Goal: Task Accomplishment & Management: Manage account settings

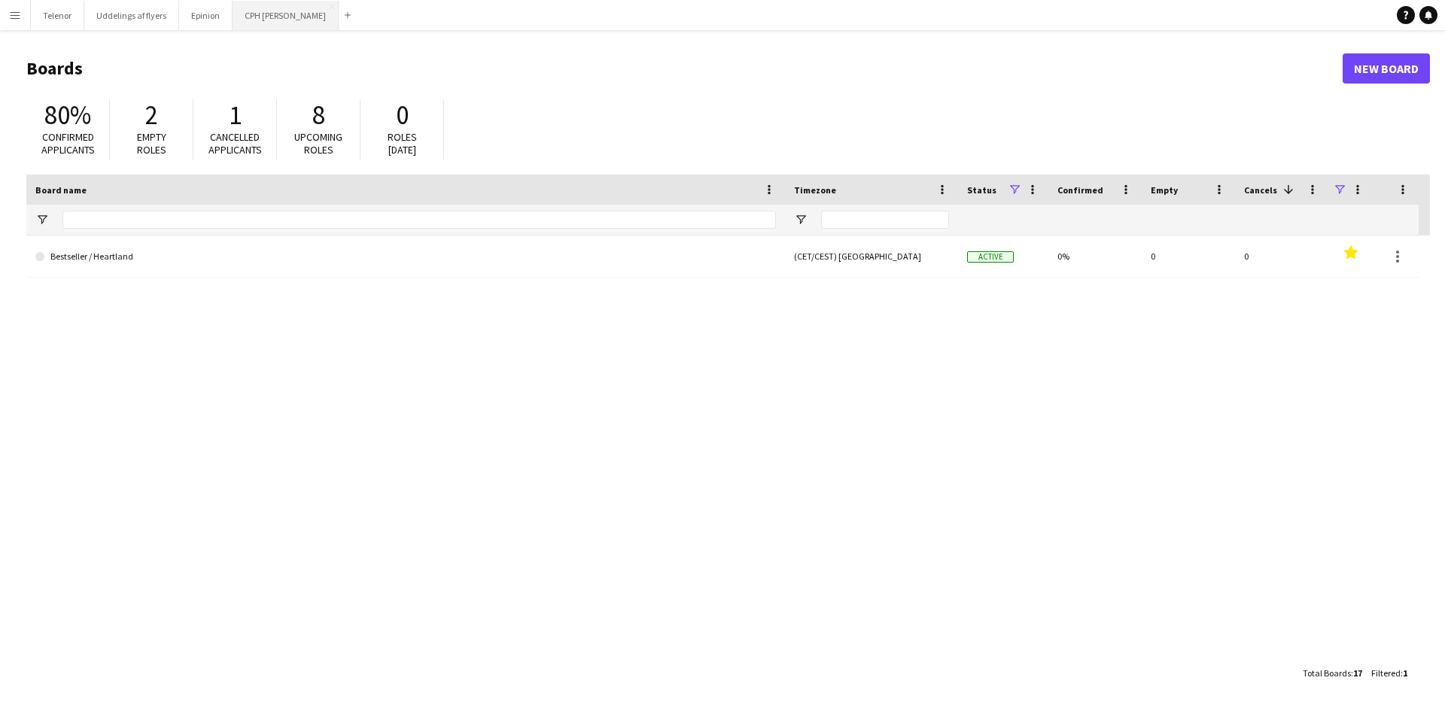
click at [265, 14] on button "CPH Galla Close" at bounding box center [286, 15] width 106 height 29
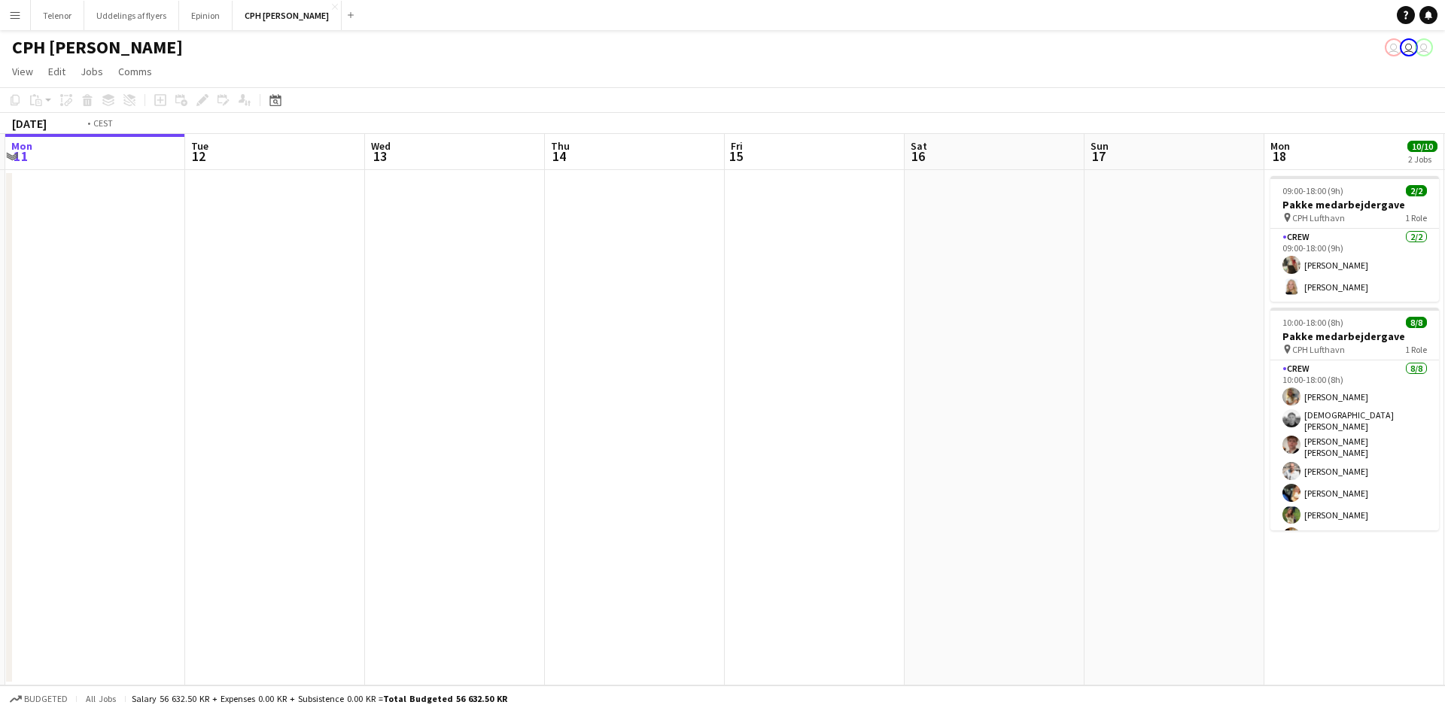
drag, startPoint x: 860, startPoint y: 259, endPoint x: 109, endPoint y: 263, distance: 751.0
click at [109, 263] on app-calendar-viewport "Fri 8 Sat 9 Sun 10 Mon 11 Tue 12 Wed 13 Thu 14 Fri 15 Sat 16 Sun 17 Mon 18 10/1…" at bounding box center [722, 410] width 1445 height 552
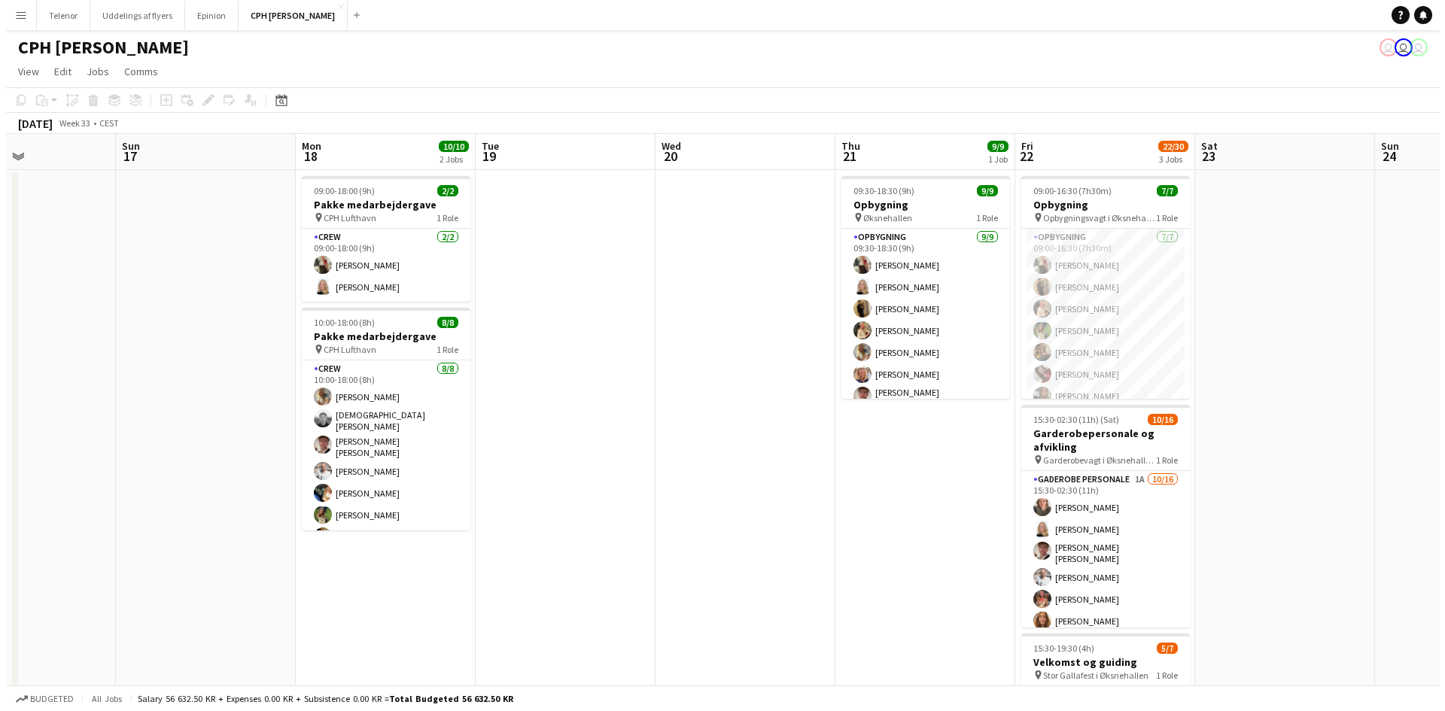
scroll to position [0, 448]
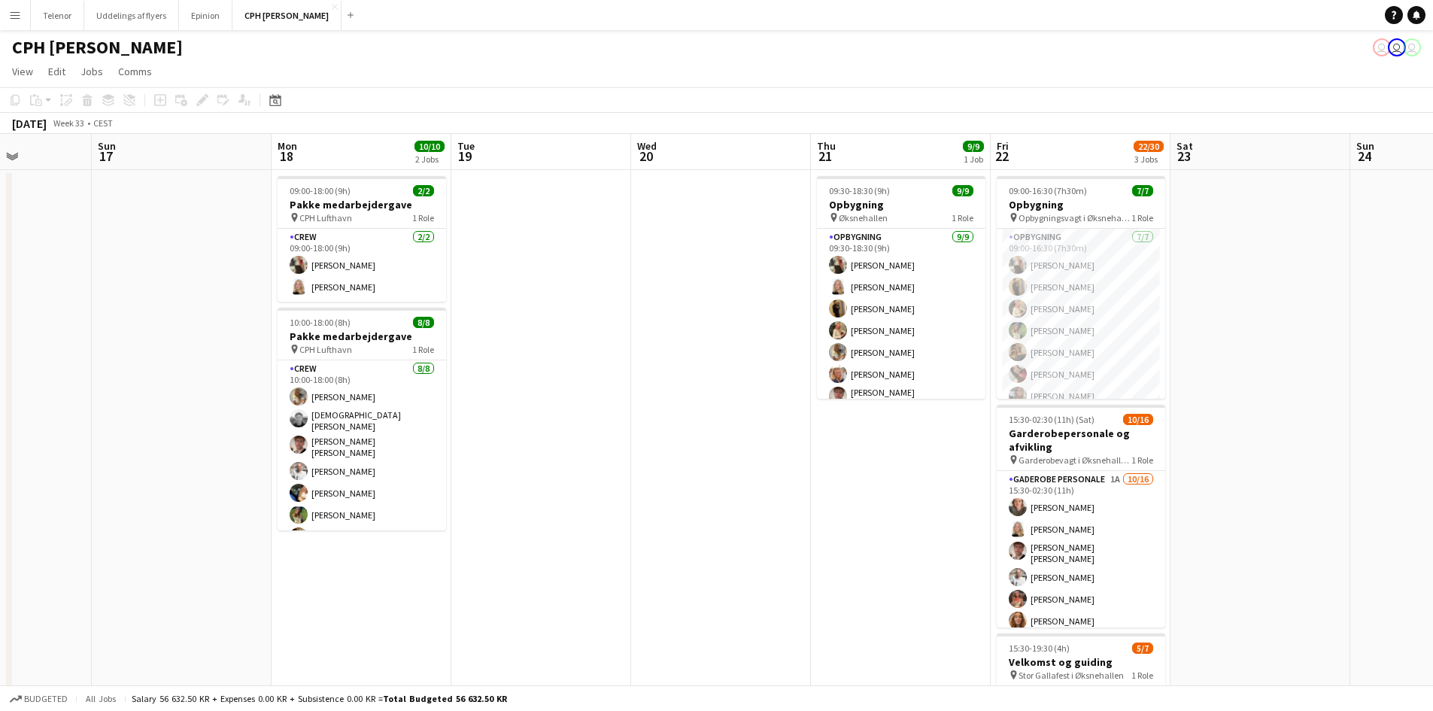
drag, startPoint x: 742, startPoint y: 250, endPoint x: 325, endPoint y: 257, distance: 416.9
click at [325, 257] on app-calendar-viewport "Thu 14 Fri 15 Sat 16 Sun 17 Mon 18 10/10 2 Jobs Tue 19 Wed 20 Thu 21 9/9 1 Job …" at bounding box center [716, 510] width 1433 height 752
click at [189, 18] on button "Epinion Close" at bounding box center [205, 15] width 53 height 29
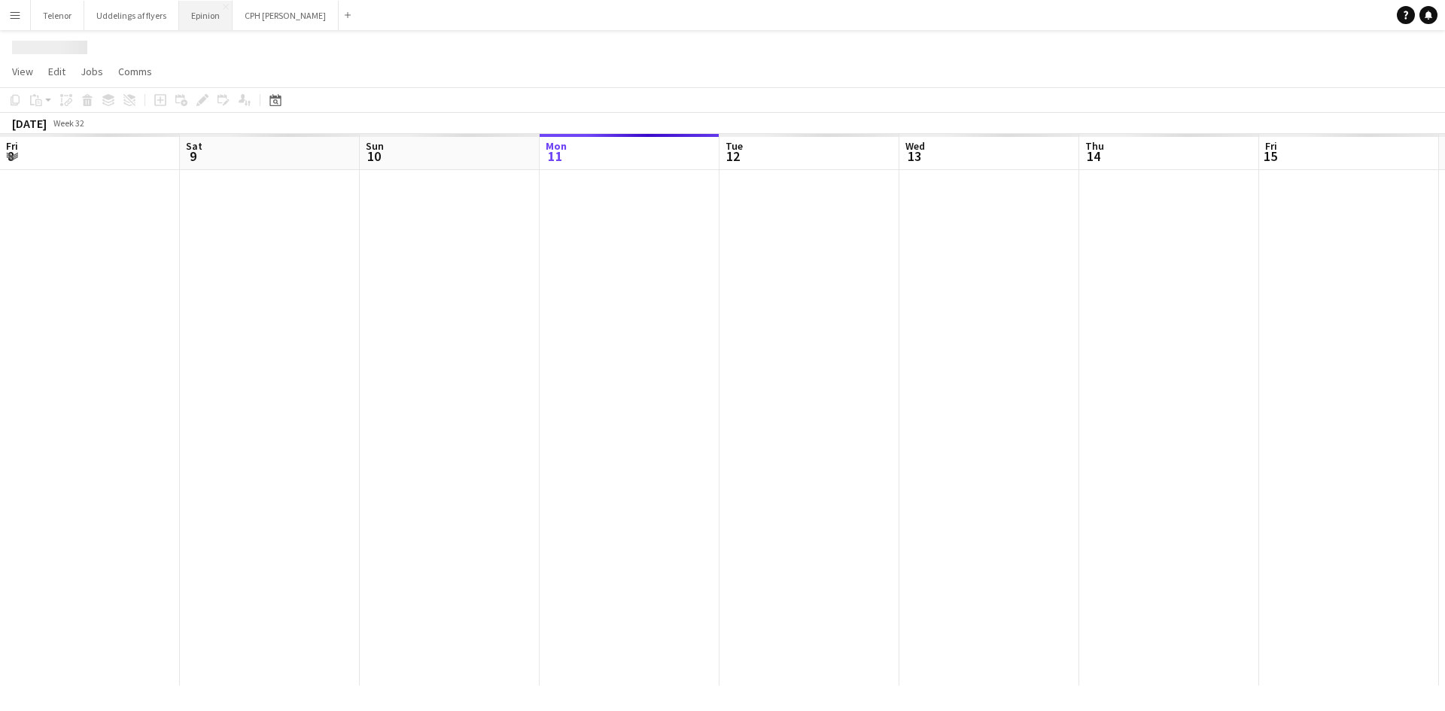
scroll to position [0, 360]
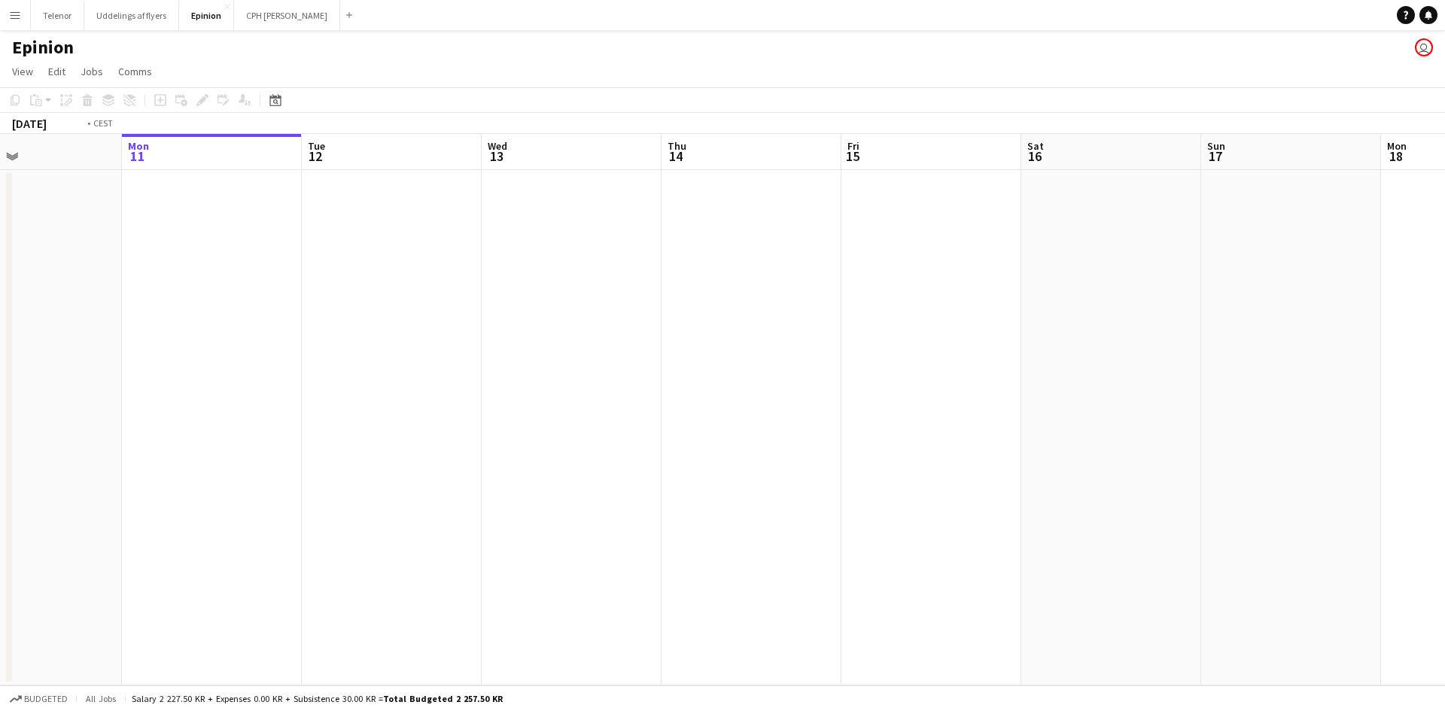
drag, startPoint x: 319, startPoint y: 391, endPoint x: 0, endPoint y: 353, distance: 321.3
click at [0, 352] on app-calendar-viewport "Fri 8 Sat 9 Sun 10 Mon 11 Tue 12 Wed 13 Thu 14 Fri 15 Sat 16 Sun 17 Mon 18 Tue …" at bounding box center [722, 410] width 1445 height 552
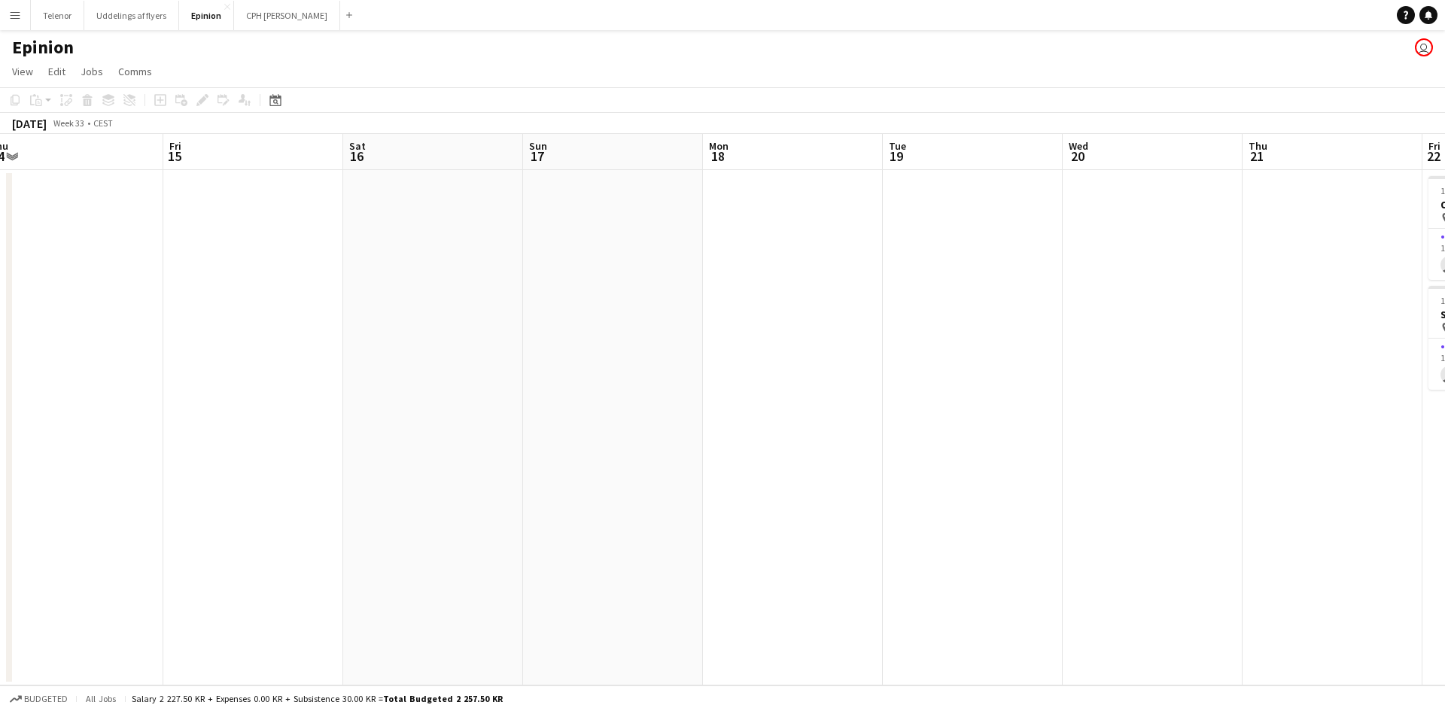
drag, startPoint x: 808, startPoint y: 356, endPoint x: 305, endPoint y: 346, distance: 503.5
click at [302, 348] on app-calendar-viewport "Mon 11 Tue 12 Wed 13 Thu 14 Fri 15 Sat 16 Sun 17 Mon 18 Tue 19 Wed 20 Thu 21 Fr…" at bounding box center [722, 410] width 1445 height 552
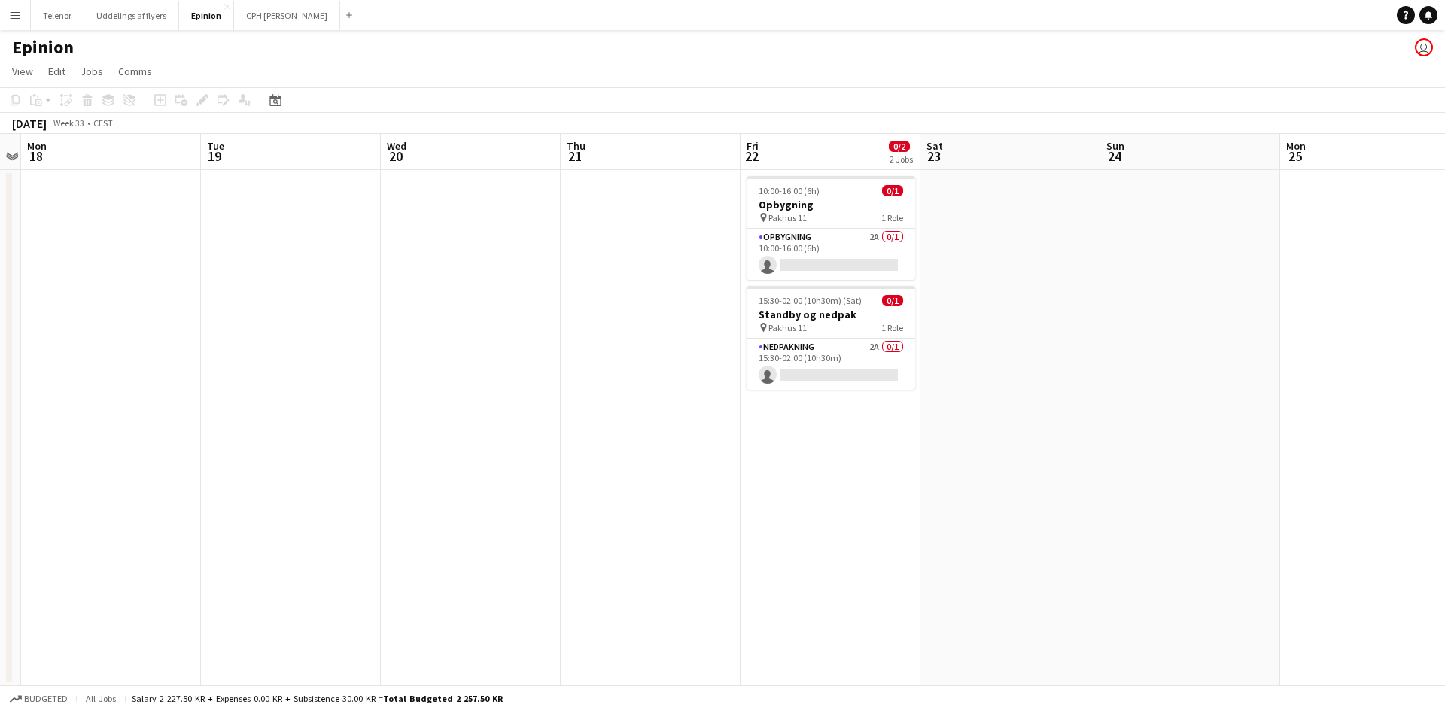
scroll to position [0, 520]
drag, startPoint x: 873, startPoint y: 293, endPoint x: 574, endPoint y: 314, distance: 299.5
click at [574, 314] on app-calendar-viewport "Fri 15 Sat 16 Sun 17 Mon 18 Tue 19 Wed 20 Thu 21 Fri 22 0/2 2 Jobs Sat 23 Sun 2…" at bounding box center [722, 410] width 1445 height 552
click at [784, 265] on app-card-role "Opbygning 2A 0/1 10:00-16:00 (6h) single-neutral-actions" at bounding box center [829, 254] width 169 height 51
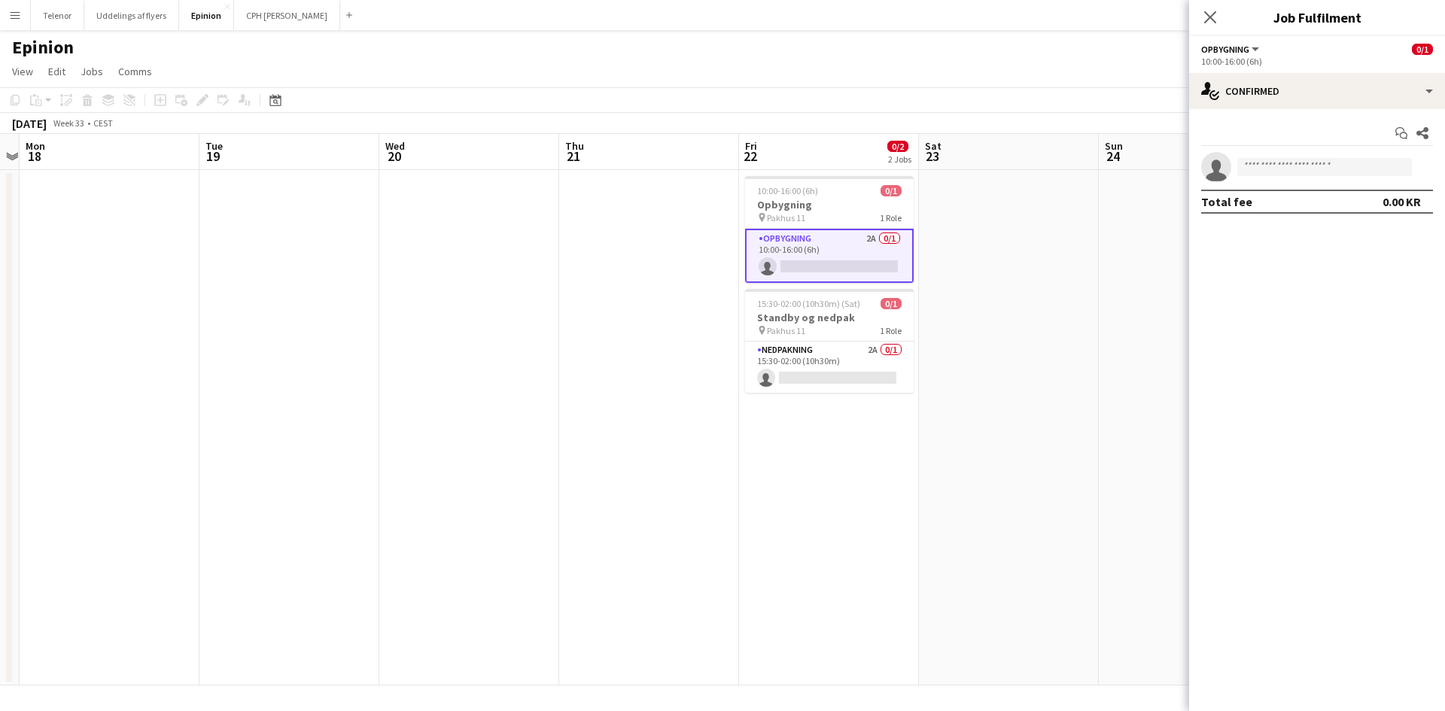
click at [1382, 68] on app-options-switcher "Opbygning All roles Opbygning 0/1 10:00-16:00 (6h)" at bounding box center [1317, 54] width 256 height 37
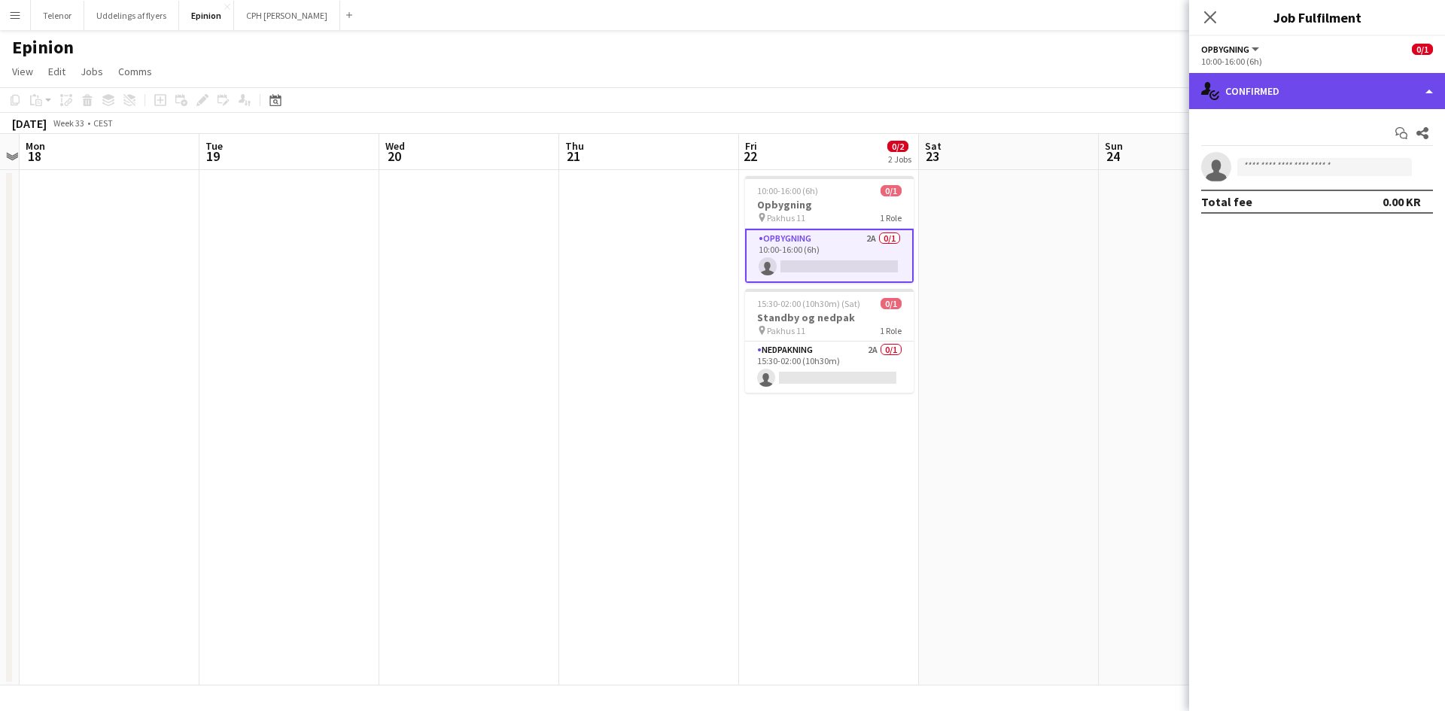
click at [1379, 96] on div "single-neutral-actions-check-2 Confirmed" at bounding box center [1317, 91] width 256 height 36
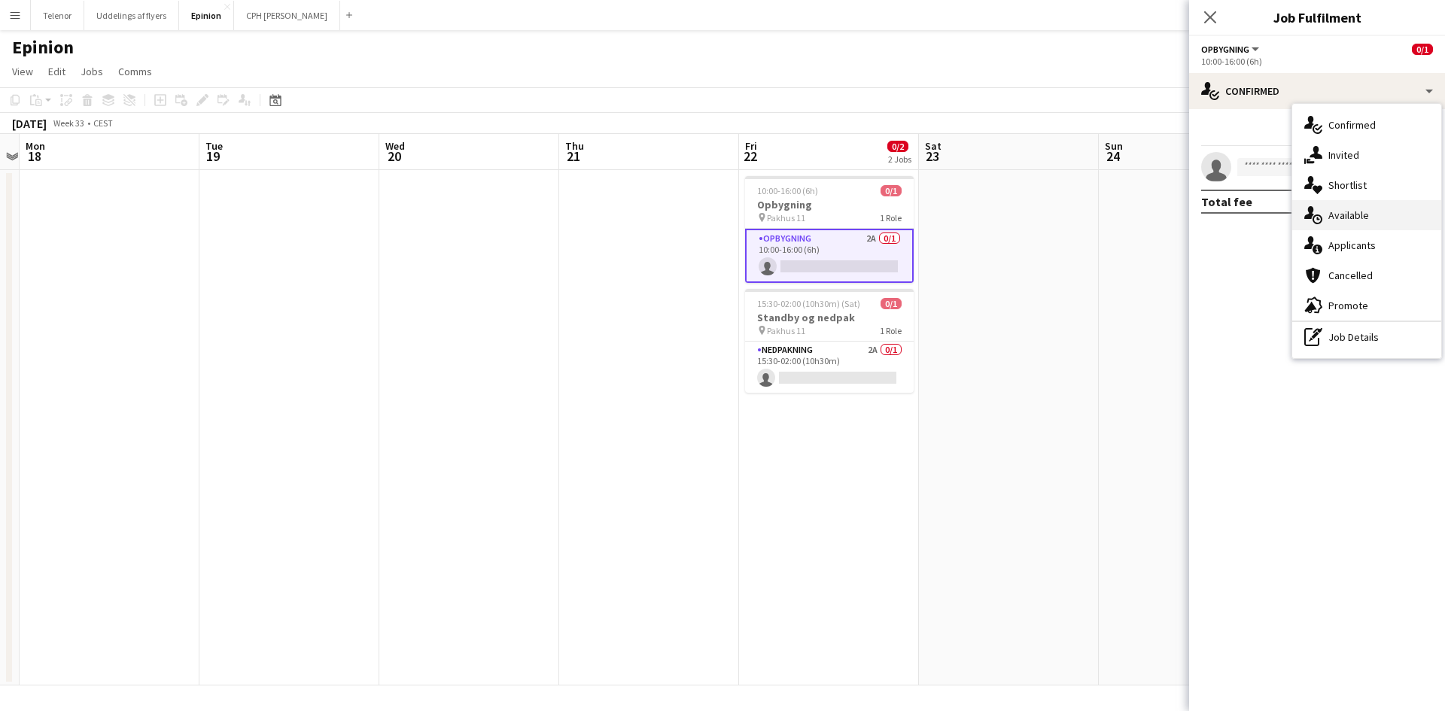
click at [1356, 224] on div "single-neutral-actions-upload Available" at bounding box center [1366, 215] width 149 height 30
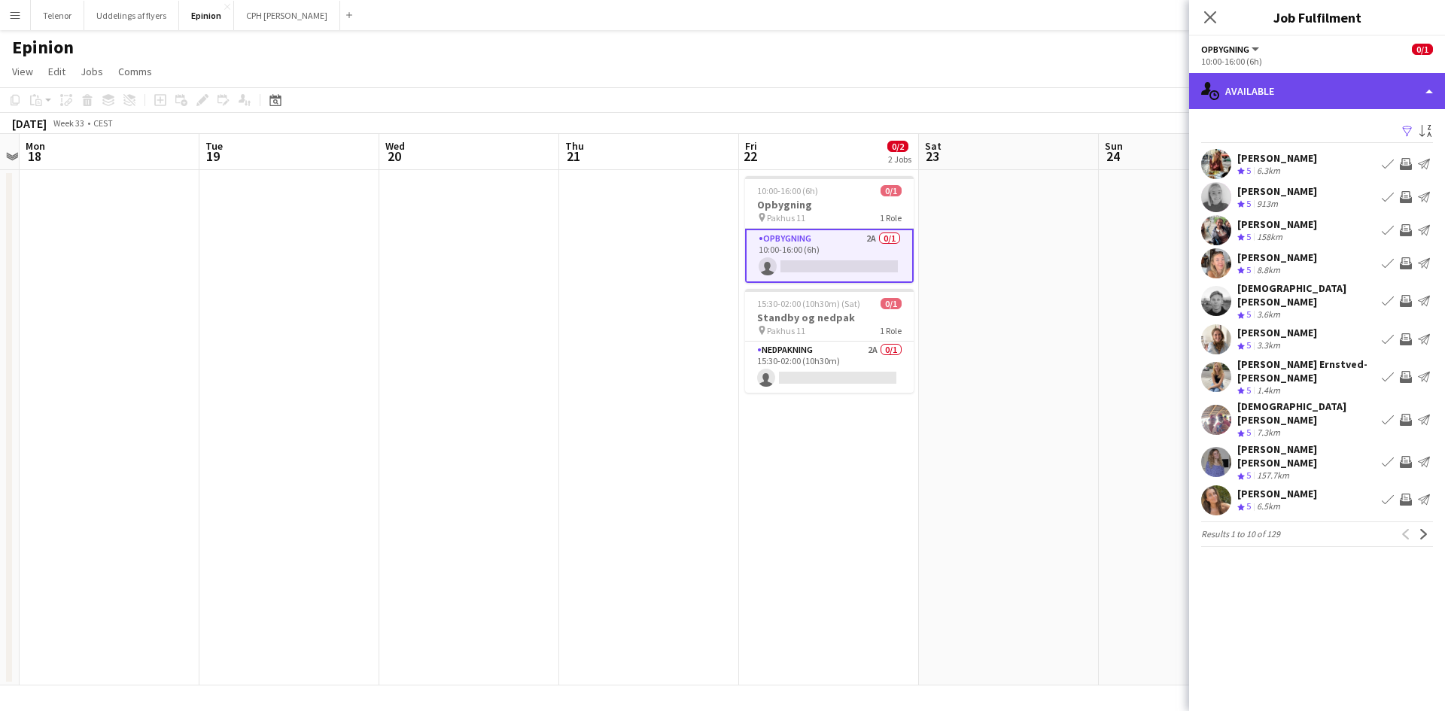
click at [1334, 99] on div "single-neutral-actions-upload Available" at bounding box center [1317, 91] width 256 height 36
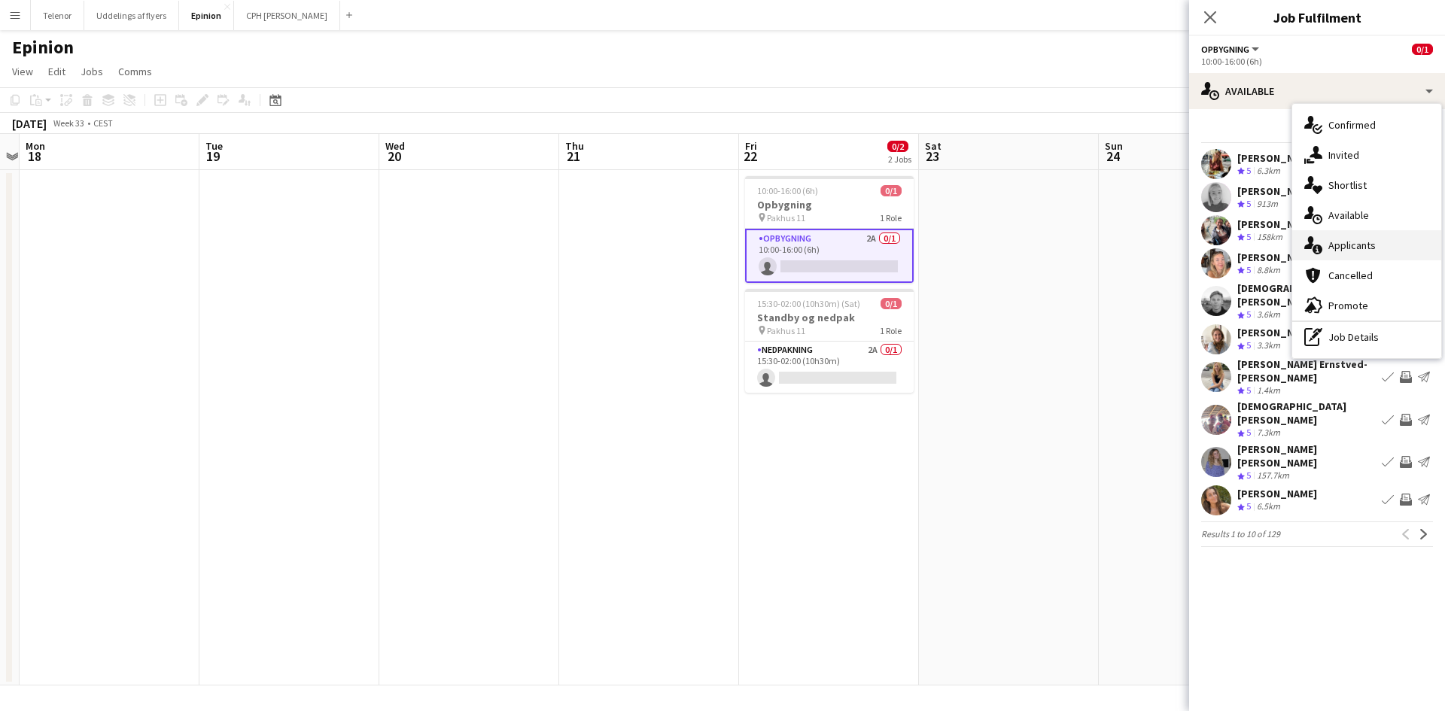
click at [1368, 251] on div "single-neutral-actions-information Applicants" at bounding box center [1366, 245] width 149 height 30
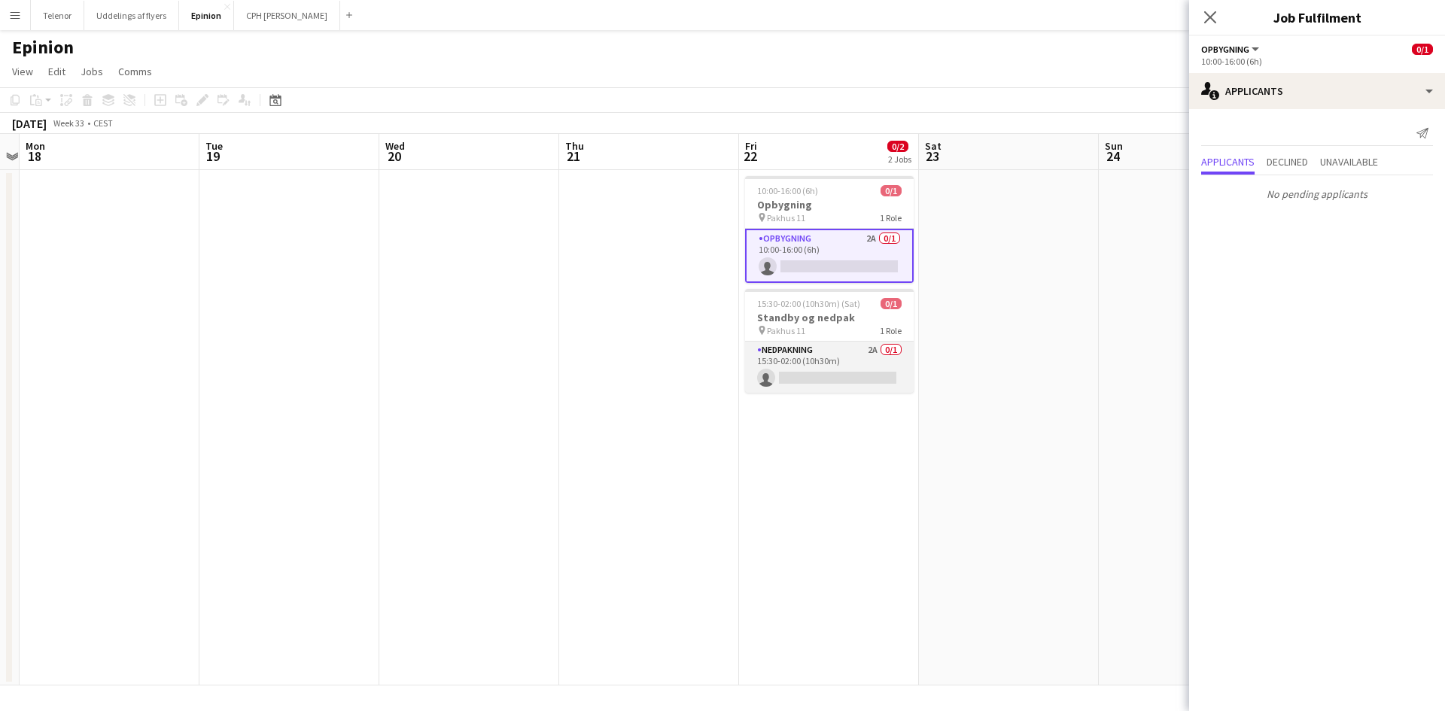
click at [786, 361] on app-card-role "Nedpakning 2A 0/1 15:30-02:00 (10h30m) single-neutral-actions" at bounding box center [829, 367] width 169 height 51
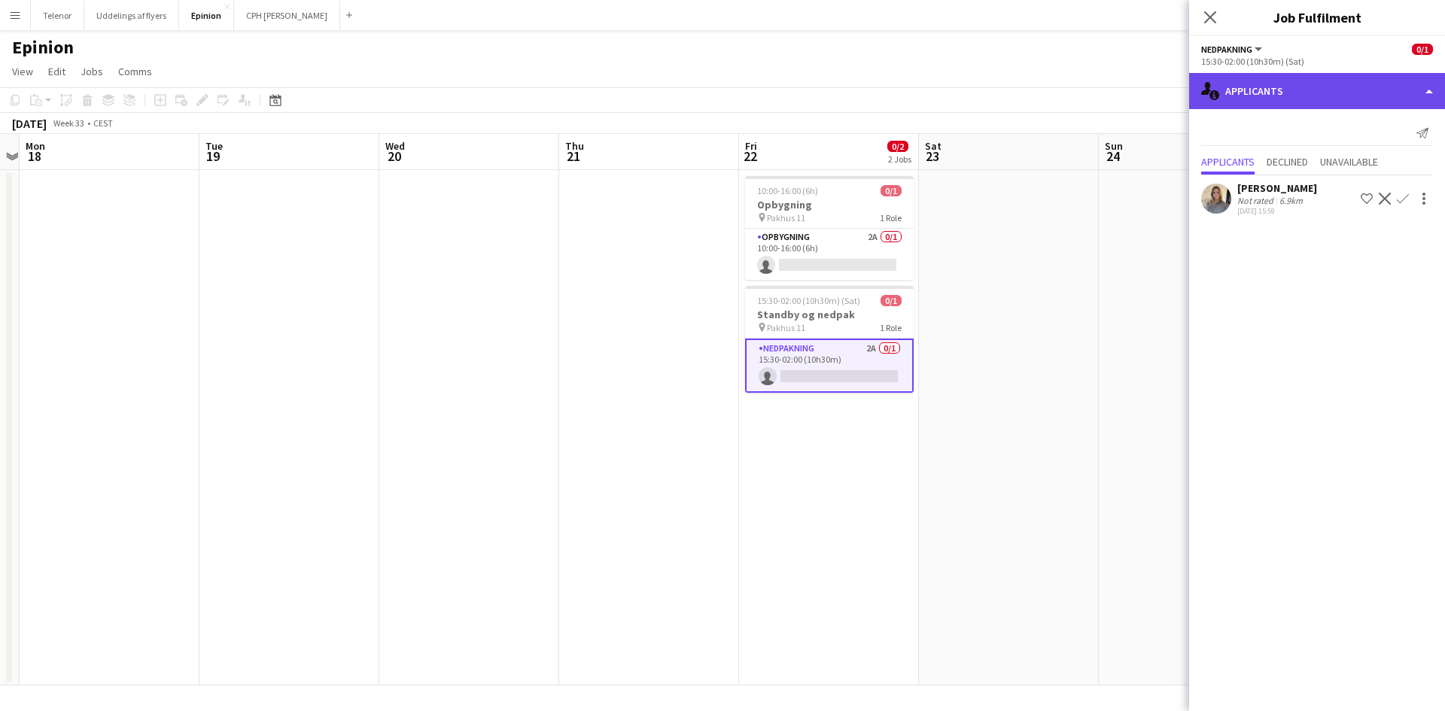
click at [1284, 82] on div "single-neutral-actions-information Applicants" at bounding box center [1317, 91] width 256 height 36
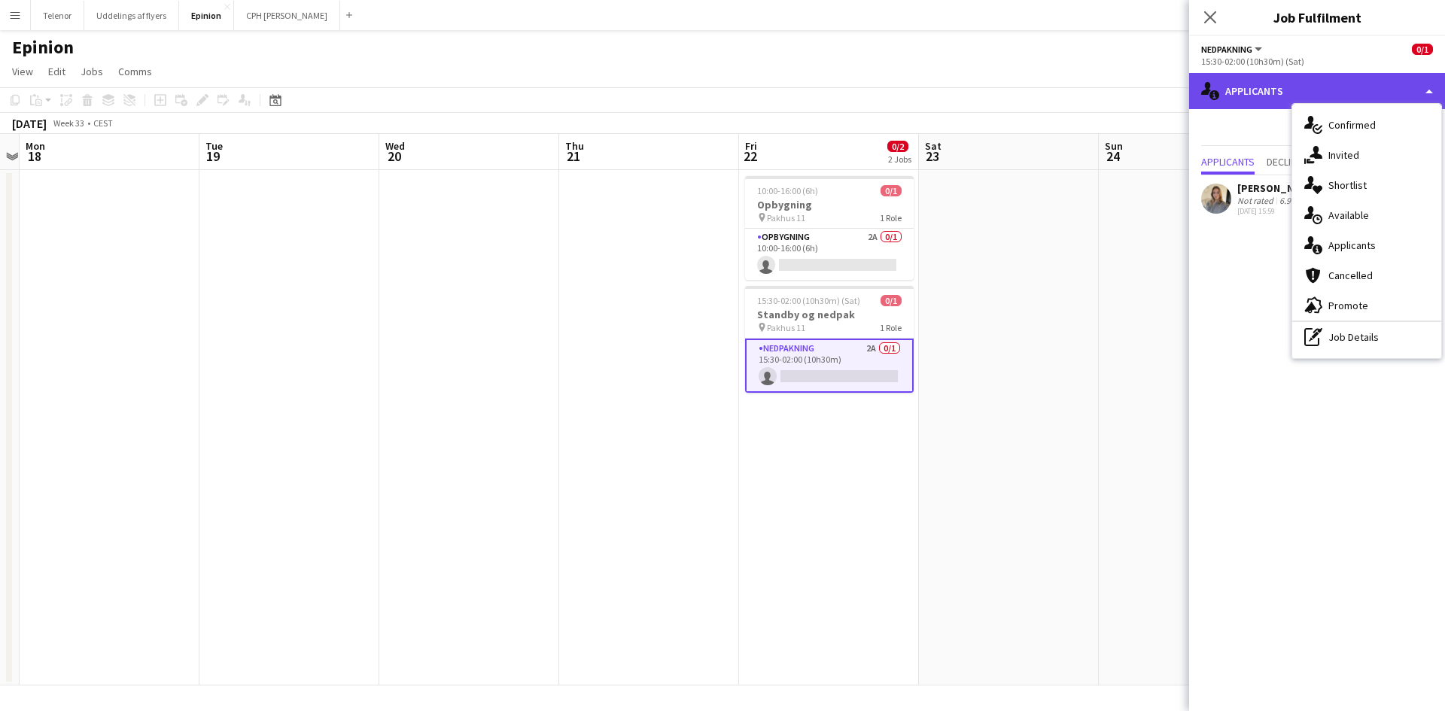
click at [1284, 84] on div "single-neutral-actions-information Applicants" at bounding box center [1317, 91] width 256 height 36
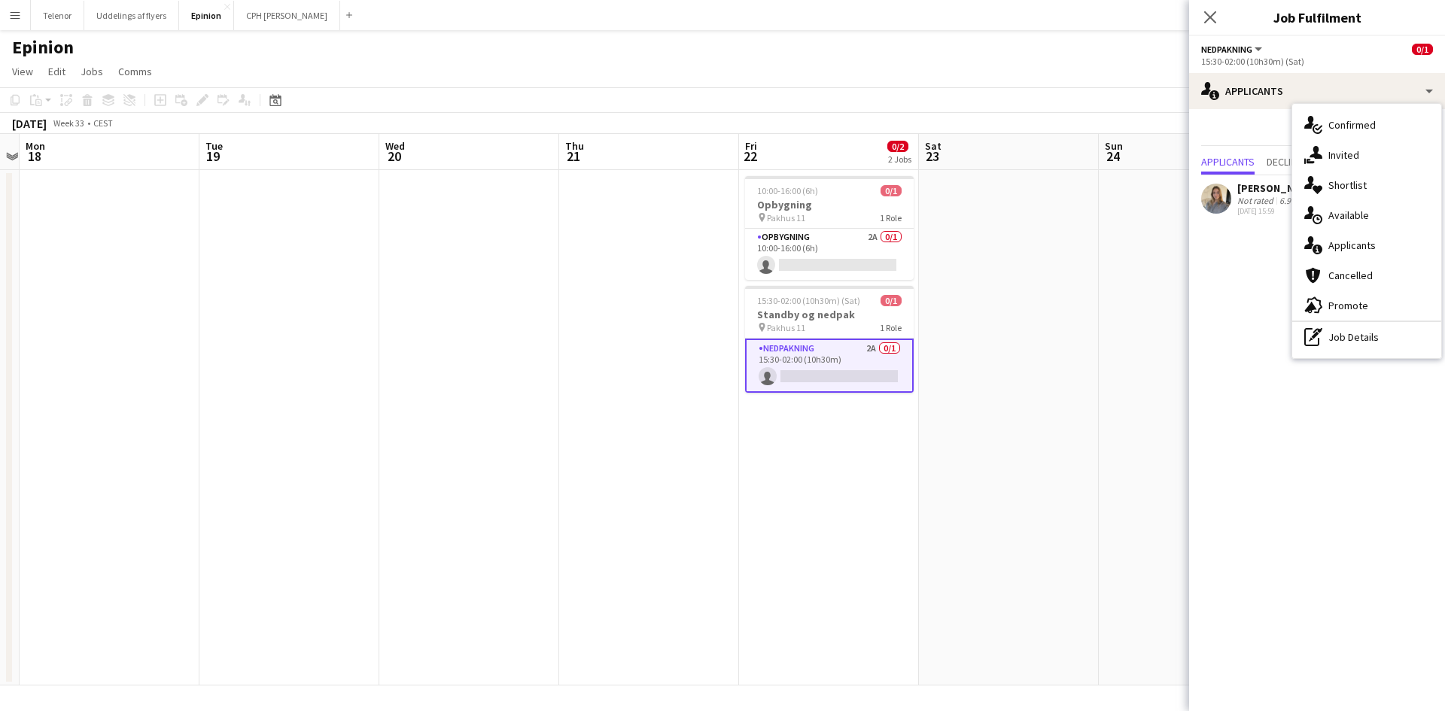
drag, startPoint x: 1245, startPoint y: 269, endPoint x: 1346, endPoint y: 201, distance: 121.5
click at [1245, 268] on mat-expansion-panel "users2 Applicants Send notification Applicants Declined Unavailable Lea Alstrup…" at bounding box center [1317, 410] width 256 height 602
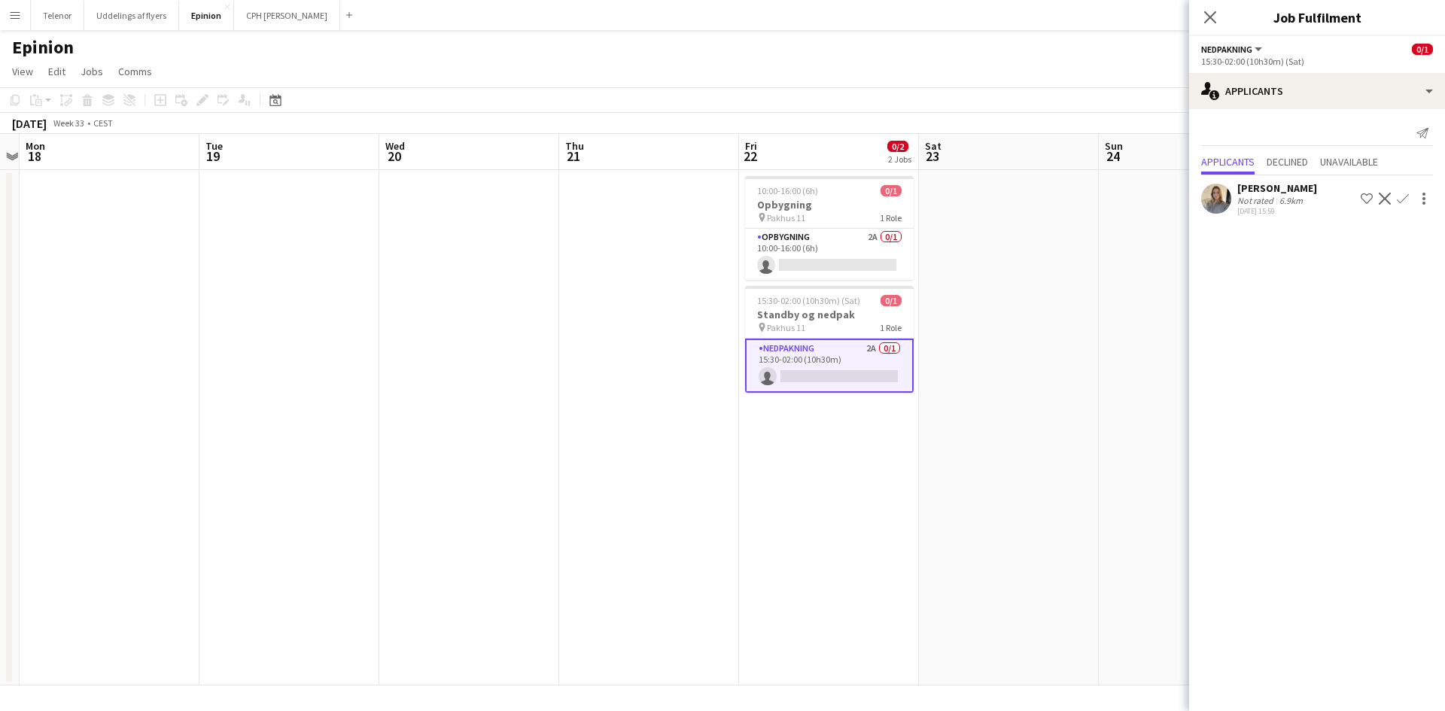
click at [1399, 200] on app-icon "Confirm" at bounding box center [1403, 199] width 12 height 12
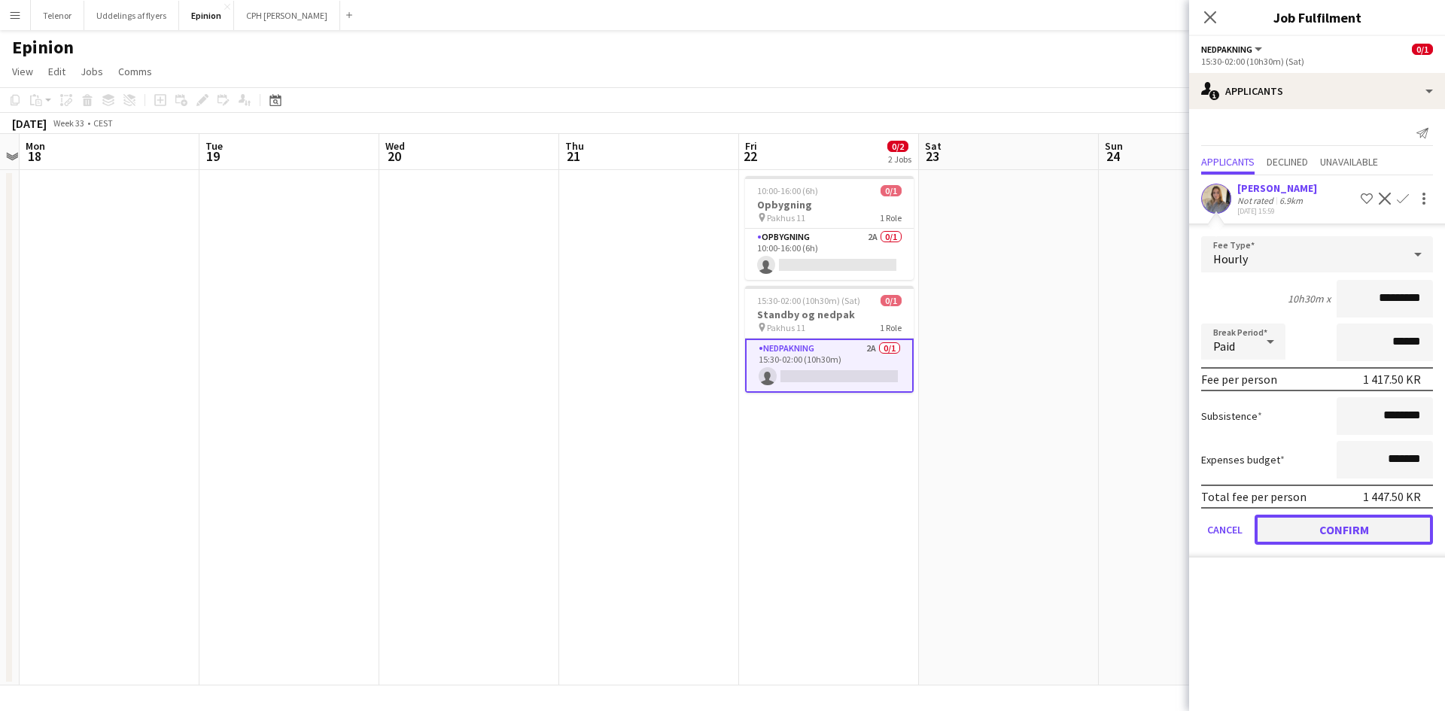
click at [1399, 525] on button "Confirm" at bounding box center [1343, 530] width 178 height 30
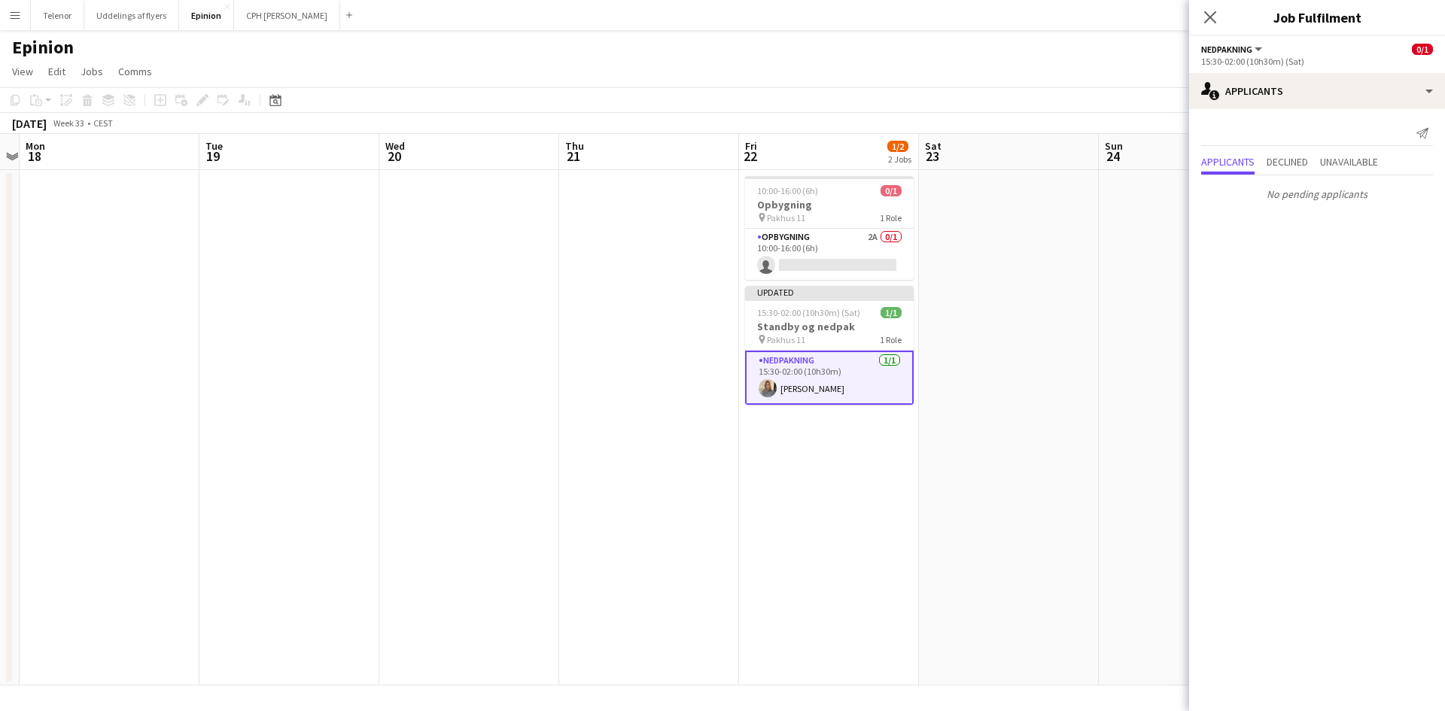
click at [1055, 470] on app-date-cell at bounding box center [1009, 427] width 180 height 515
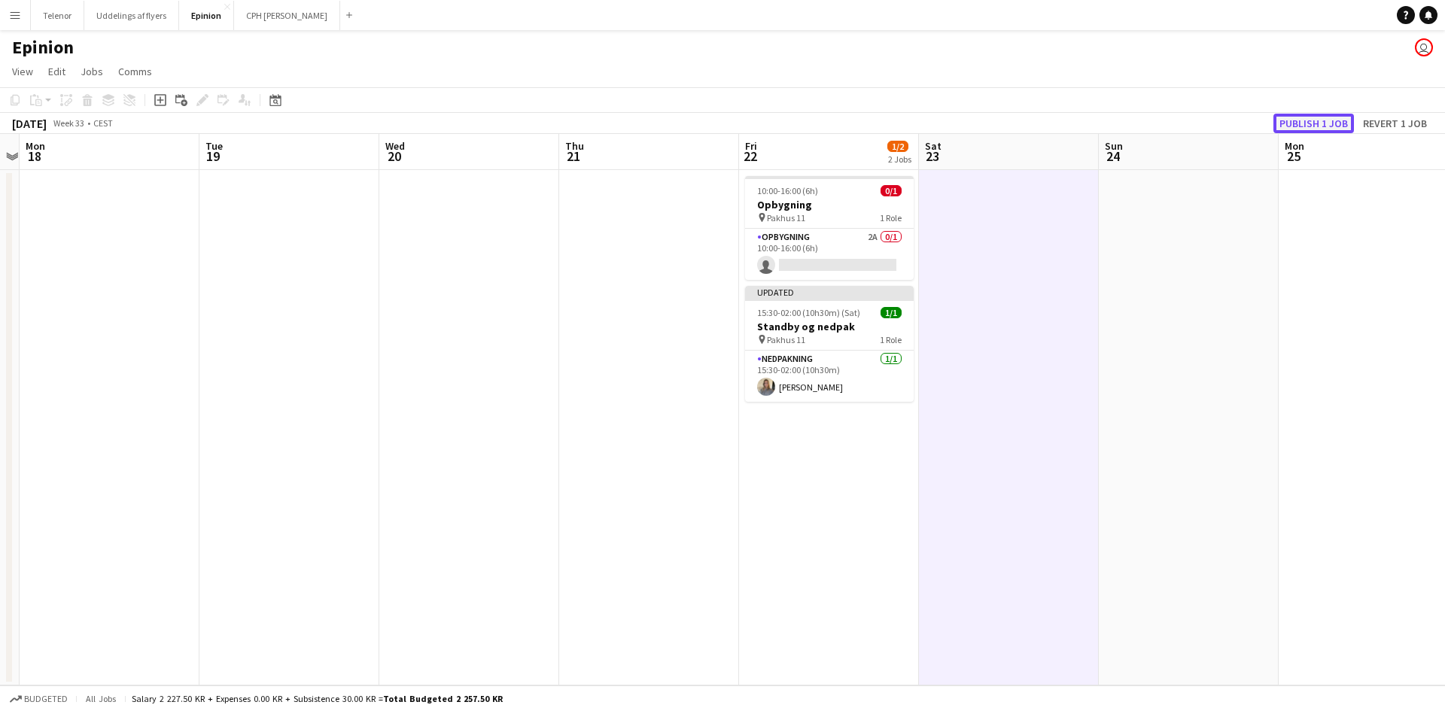
click at [1317, 114] on button "Publish 1 job" at bounding box center [1313, 124] width 81 height 20
click at [1214, 588] on app-date-cell at bounding box center [1189, 427] width 180 height 515
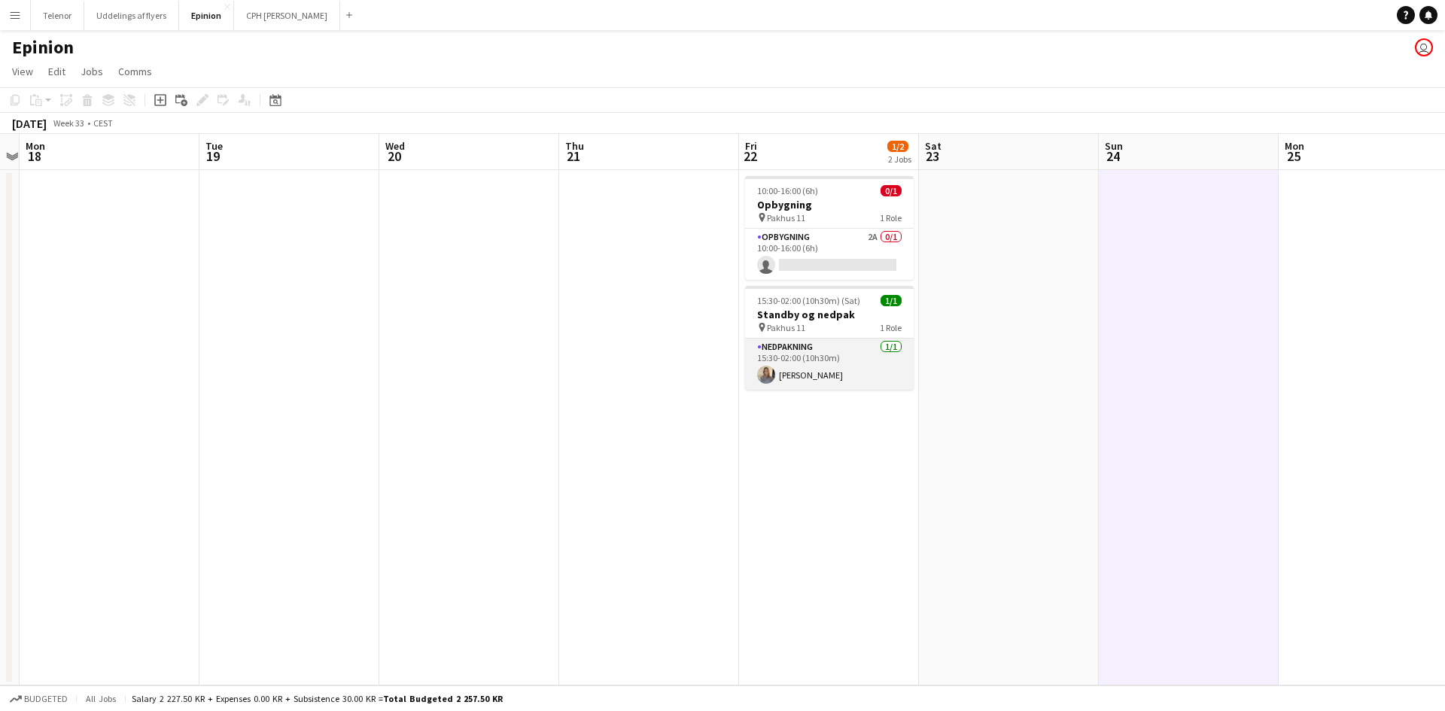
click at [804, 381] on app-card-role "Nedpakning 1/1 15:30-02:00 (10h30m) Lea Alstrup" at bounding box center [829, 364] width 169 height 51
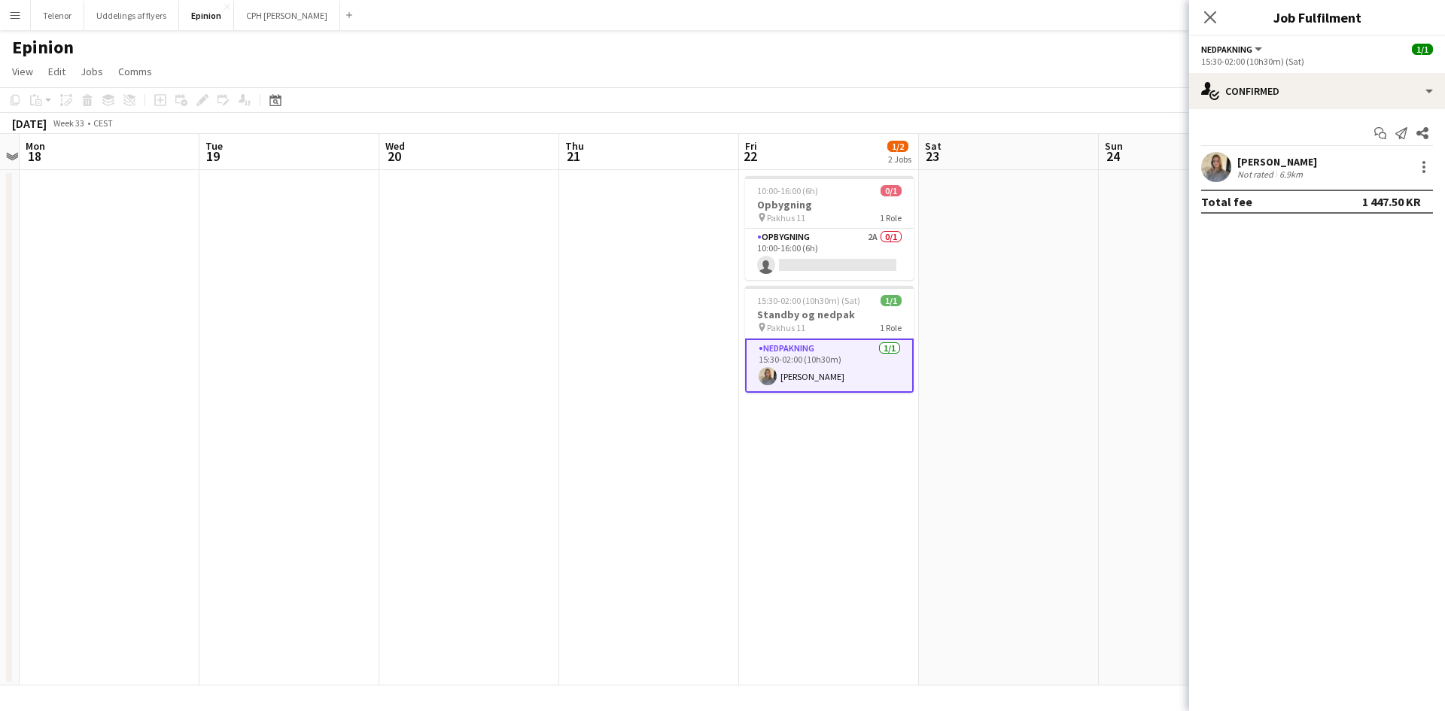
click at [1255, 176] on div "Not rated" at bounding box center [1256, 174] width 39 height 11
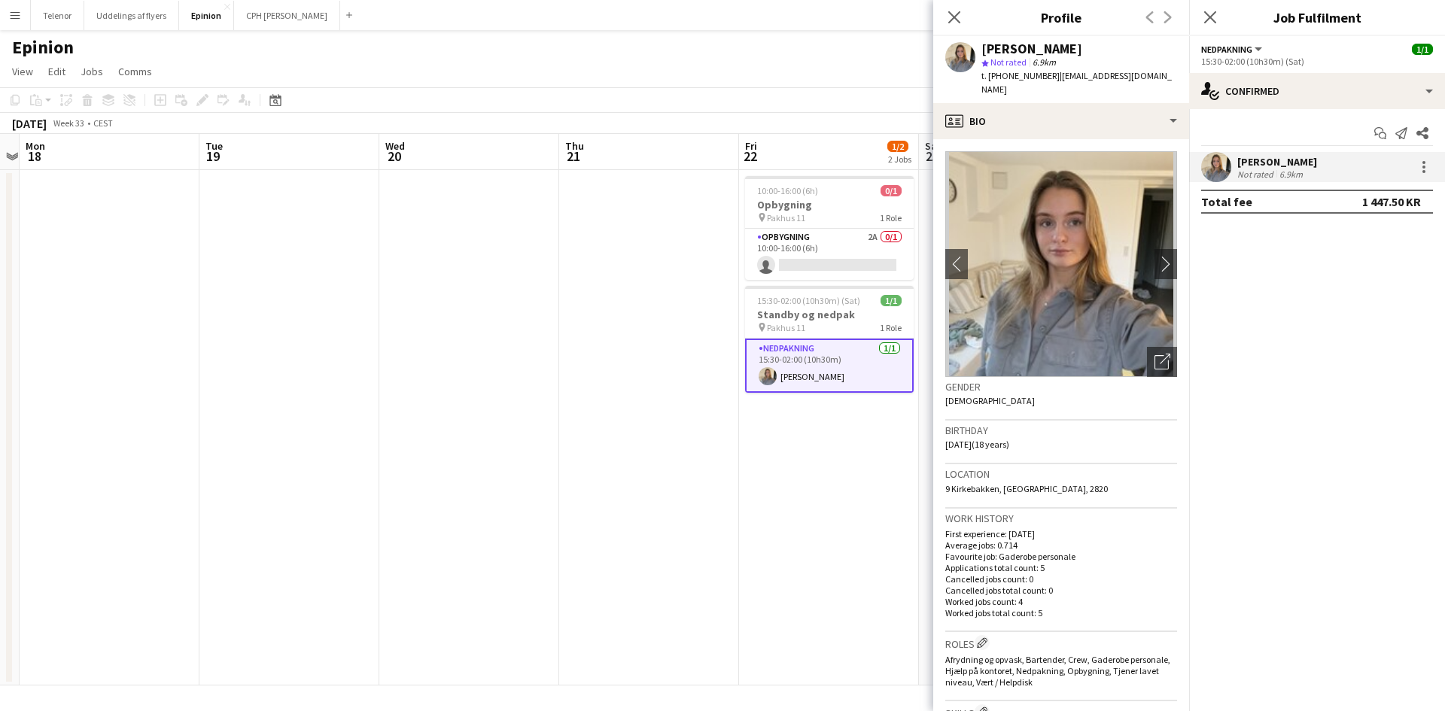
click at [1254, 175] on div "Not rated" at bounding box center [1256, 174] width 39 height 11
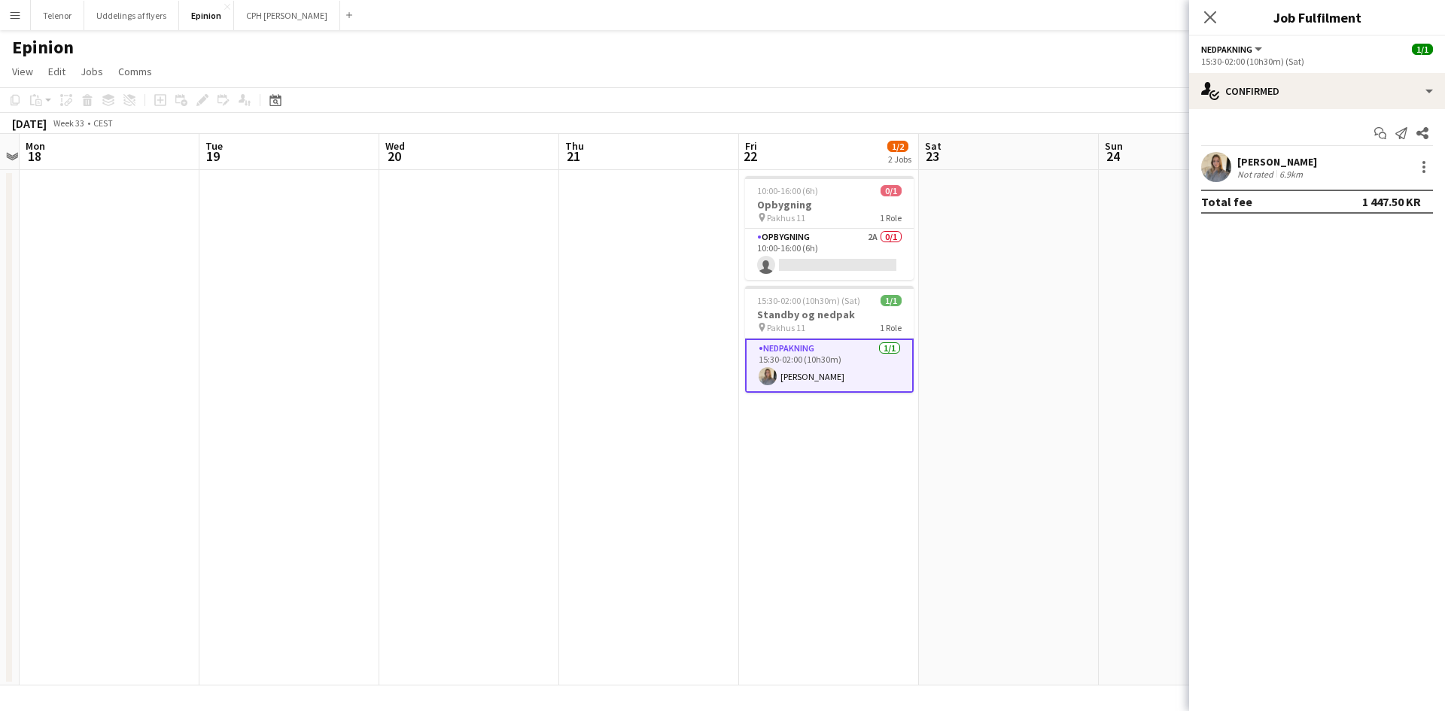
click at [1214, 27] on div "Close pop-in" at bounding box center [1210, 17] width 42 height 35
click at [1209, 22] on icon "Close pop-in" at bounding box center [1209, 17] width 14 height 14
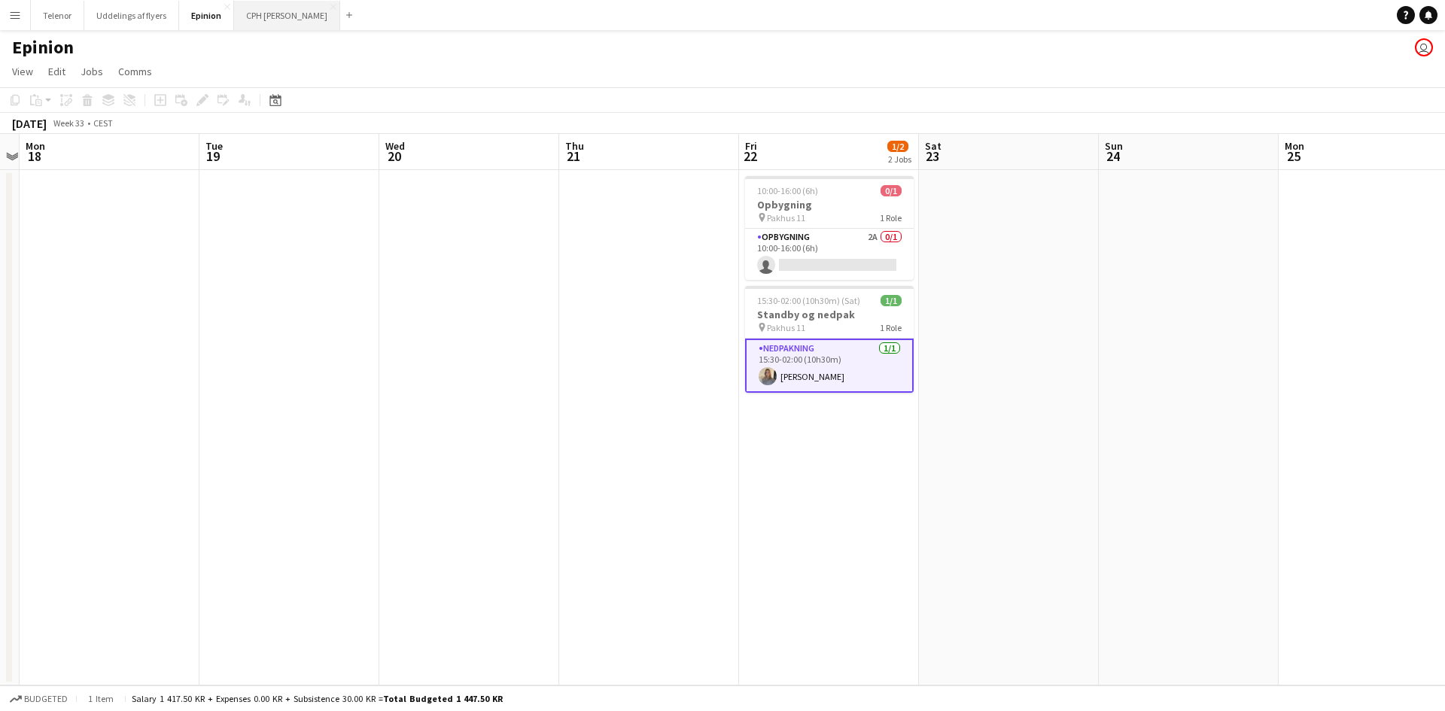
click at [278, 22] on button "CPH Galla Close" at bounding box center [287, 15] width 106 height 29
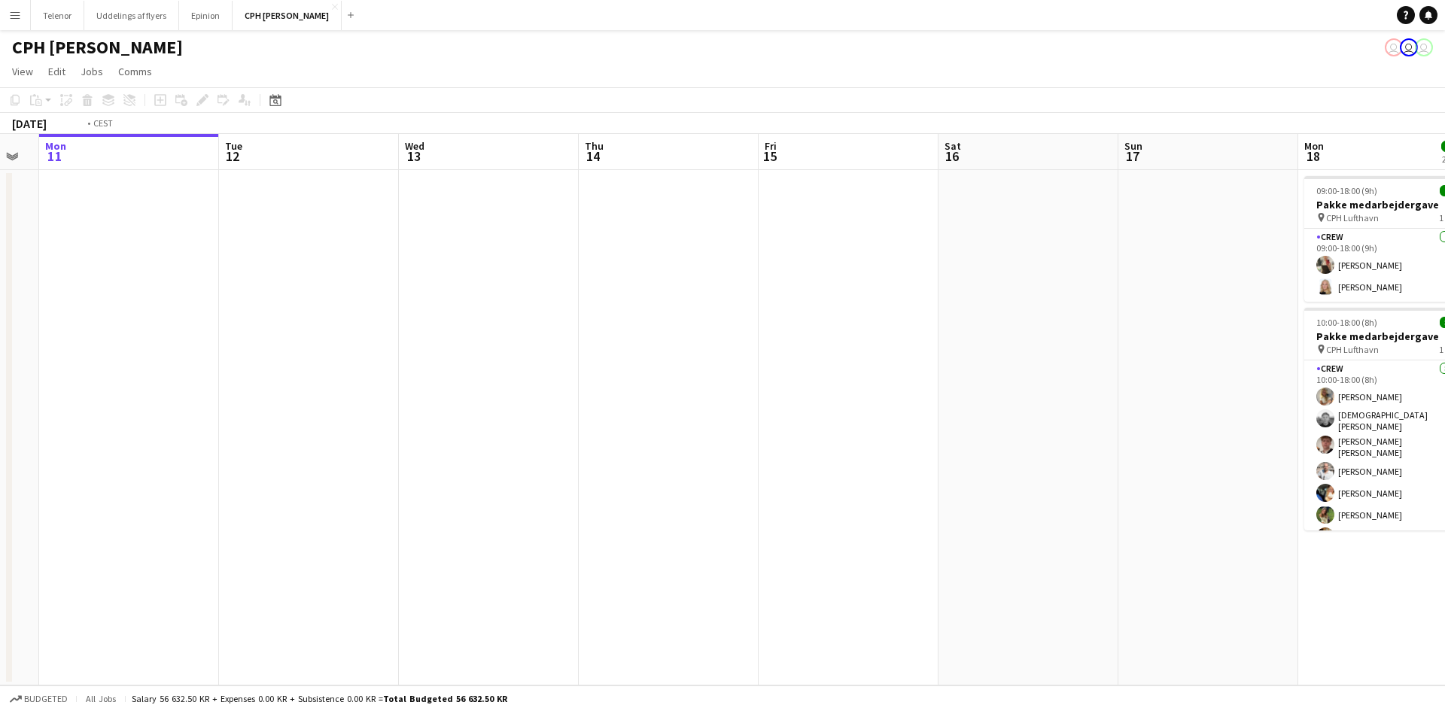
drag, startPoint x: 808, startPoint y: 281, endPoint x: 314, endPoint y: 312, distance: 495.3
click at [323, 315] on app-calendar-viewport "Fri 8 Sat 9 Sun 10 Mon 11 Tue 12 Wed 13 Thu 14 Fri 15 Sat 16 Sun 17 Mon 18 10/1…" at bounding box center [722, 410] width 1445 height 552
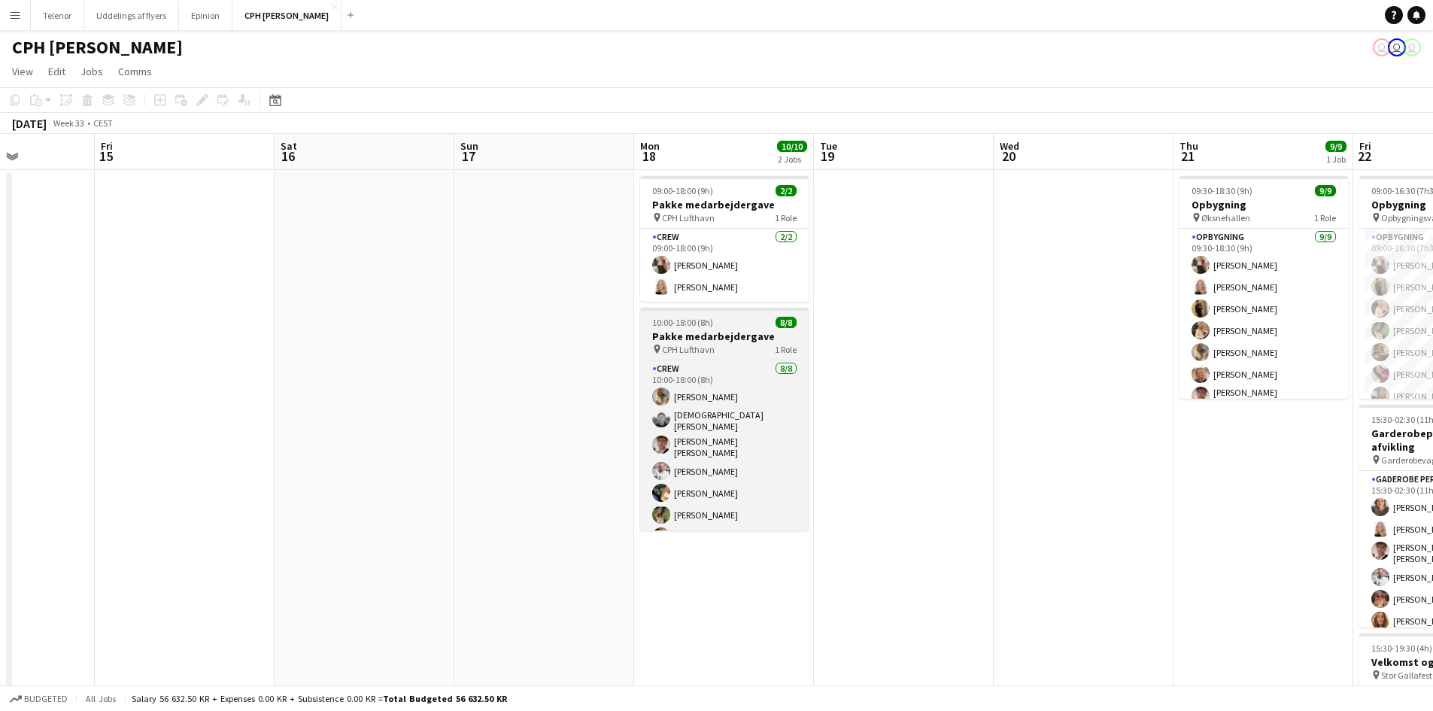
drag, startPoint x: 921, startPoint y: 307, endPoint x: 571, endPoint y: 312, distance: 349.9
click at [570, 312] on app-calendar-viewport "Tue 12 Wed 13 Thu 14 Fri 15 Sat 16 Sun 17 Mon 18 10/10 2 Jobs Tue 19 Wed 20 Thu…" at bounding box center [716, 510] width 1433 height 752
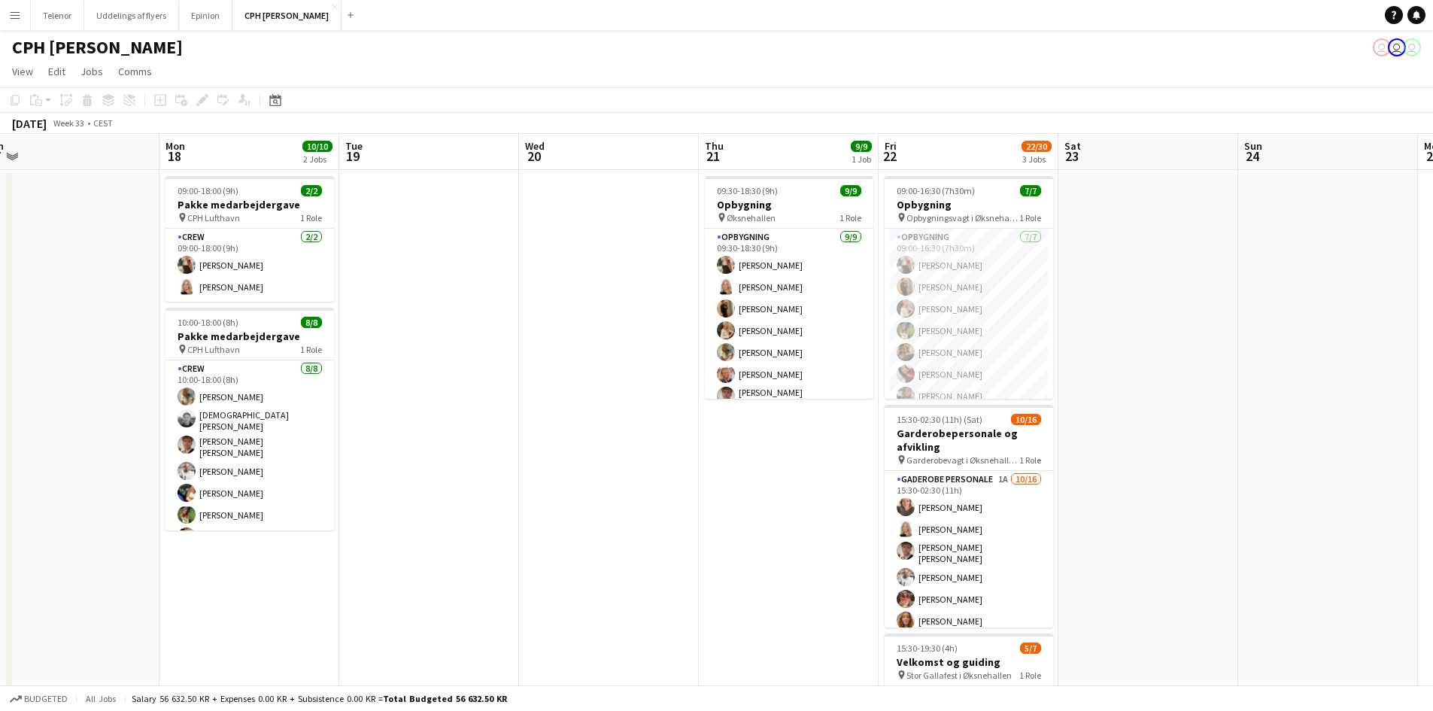
scroll to position [0, 535]
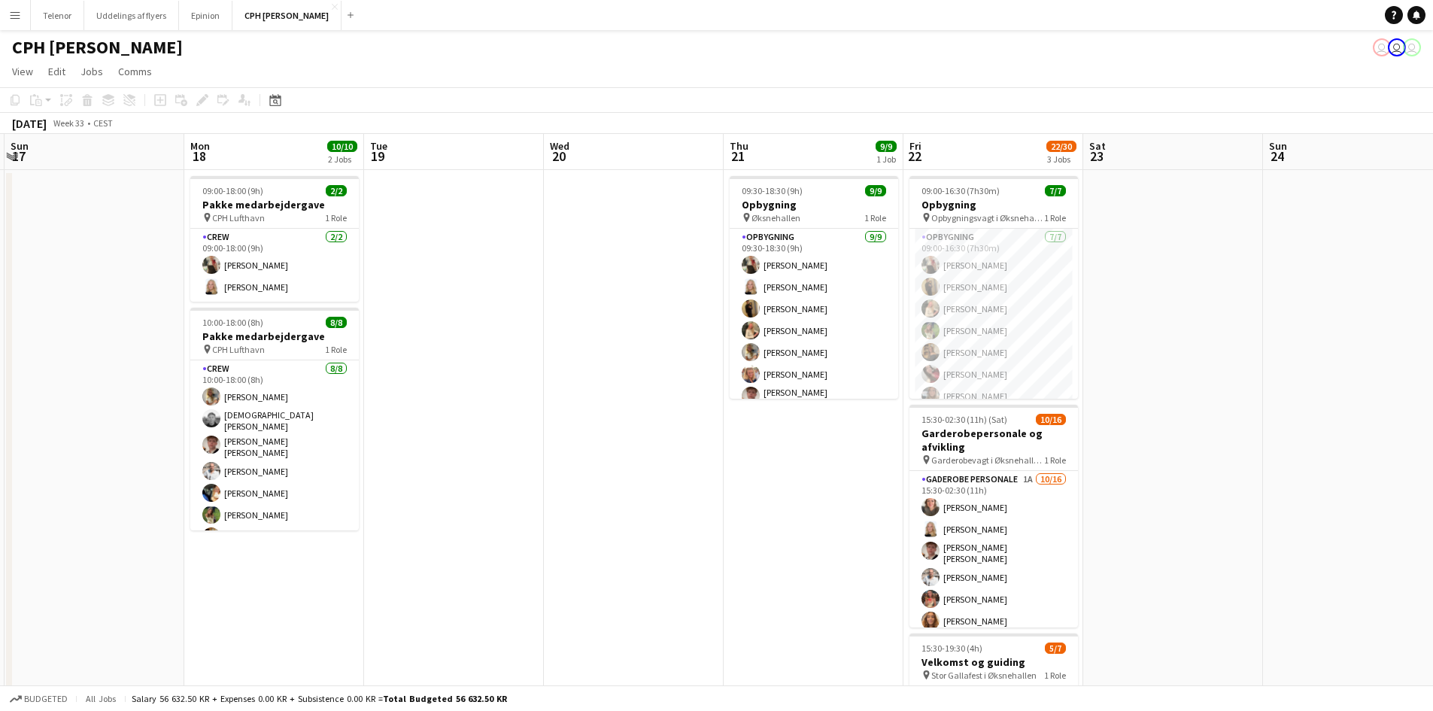
drag, startPoint x: 1070, startPoint y: 453, endPoint x: 859, endPoint y: 423, distance: 212.8
click at [839, 423] on app-calendar-viewport "Thu 14 Fri 15 Sat 16 Sun 17 Mon 18 10/10 2 Jobs Tue 19 Wed 20 Thu 21 9/9 1 Job …" at bounding box center [716, 510] width 1433 height 752
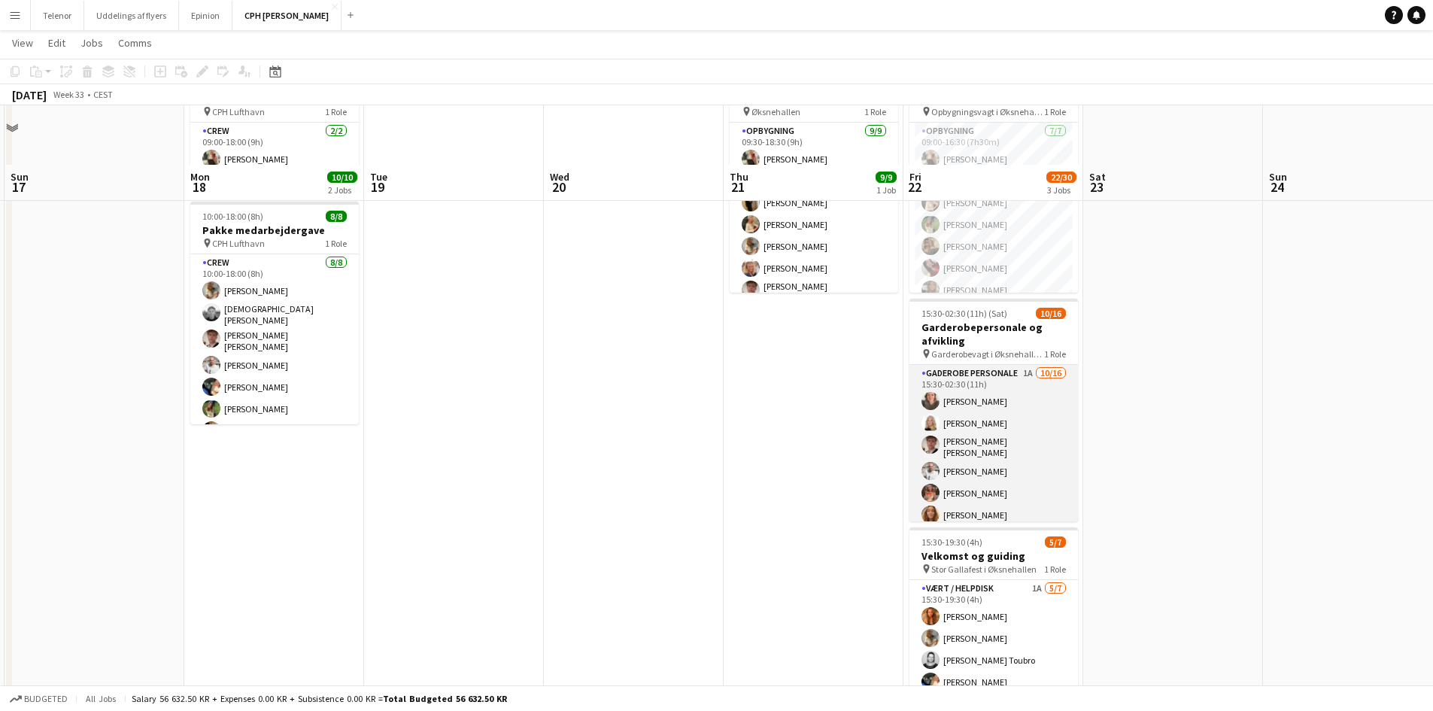
scroll to position [199, 0]
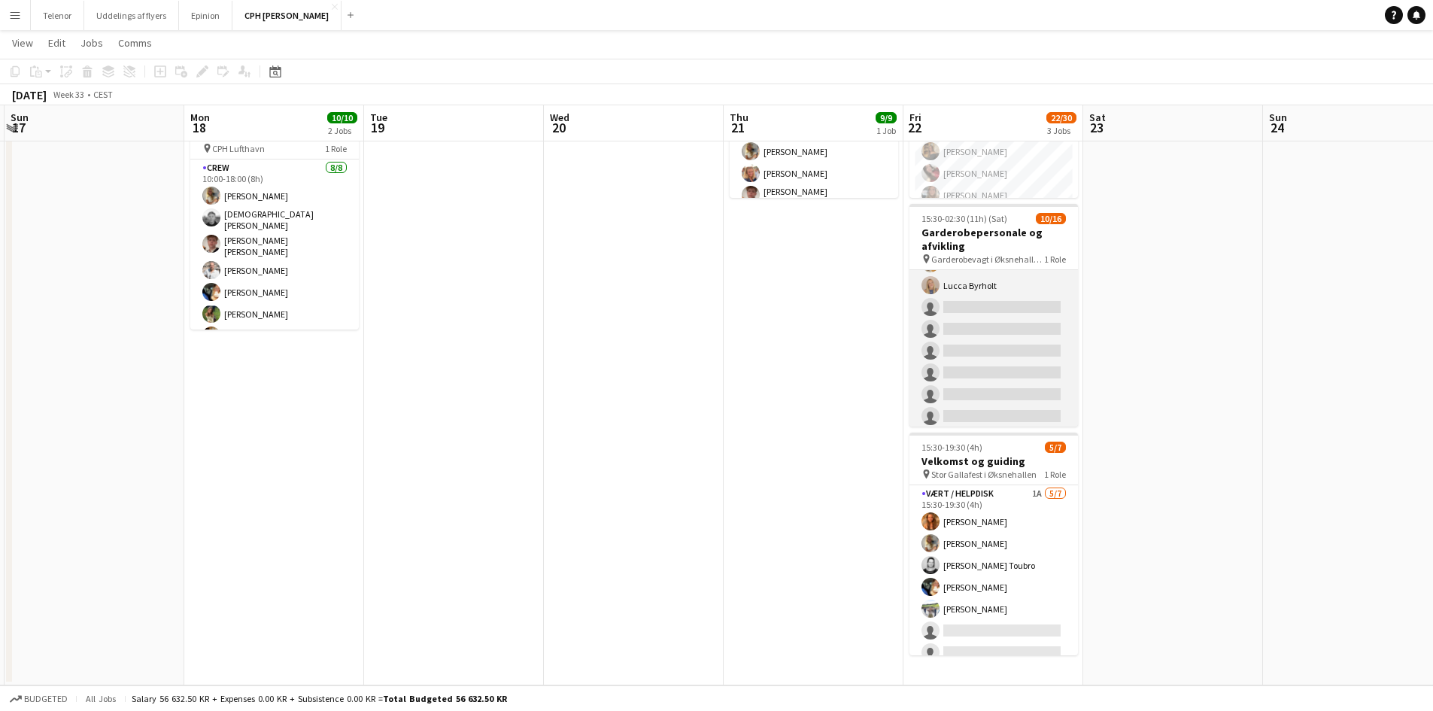
click at [1011, 371] on app-card-role "Gaderobe personale 1A 10/16 15:30-02:30 (11h) Lea Barding Nikoline Graae Carl T…" at bounding box center [994, 239] width 169 height 383
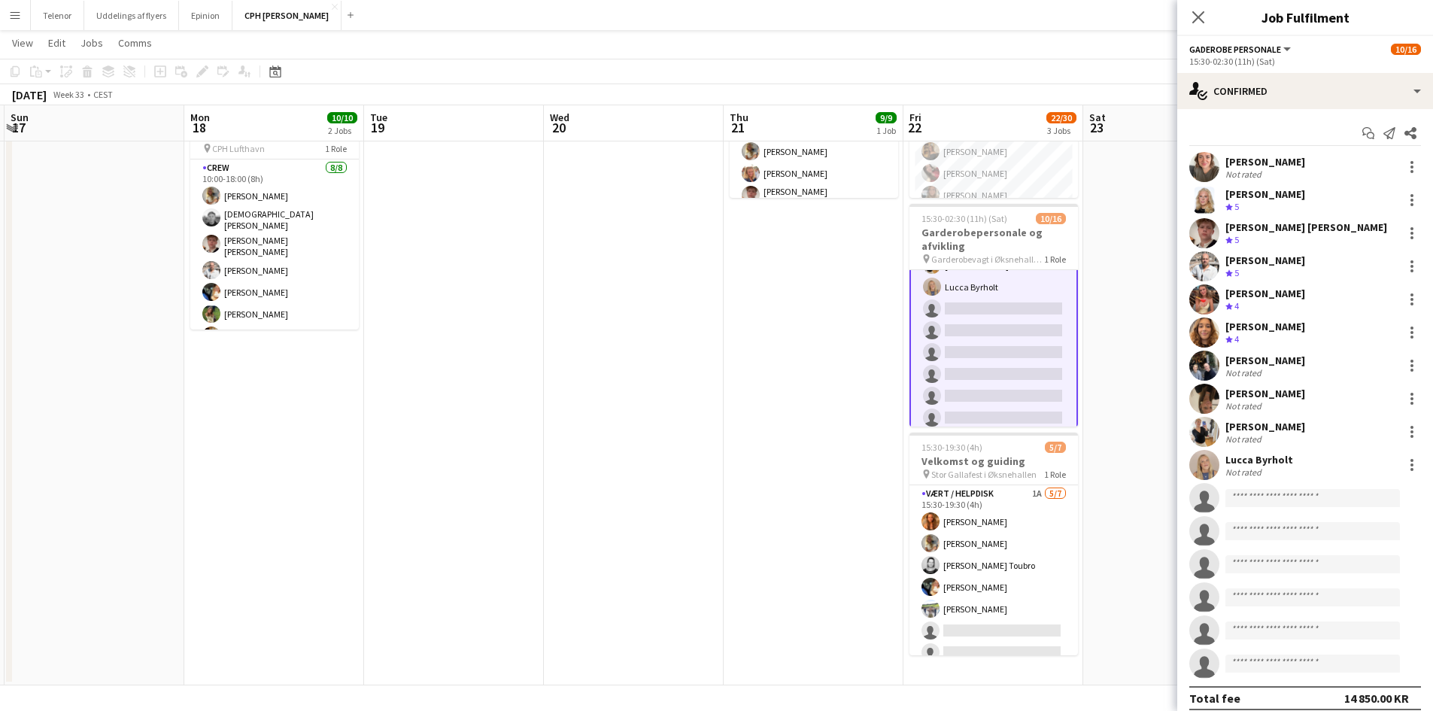
scroll to position [223, 0]
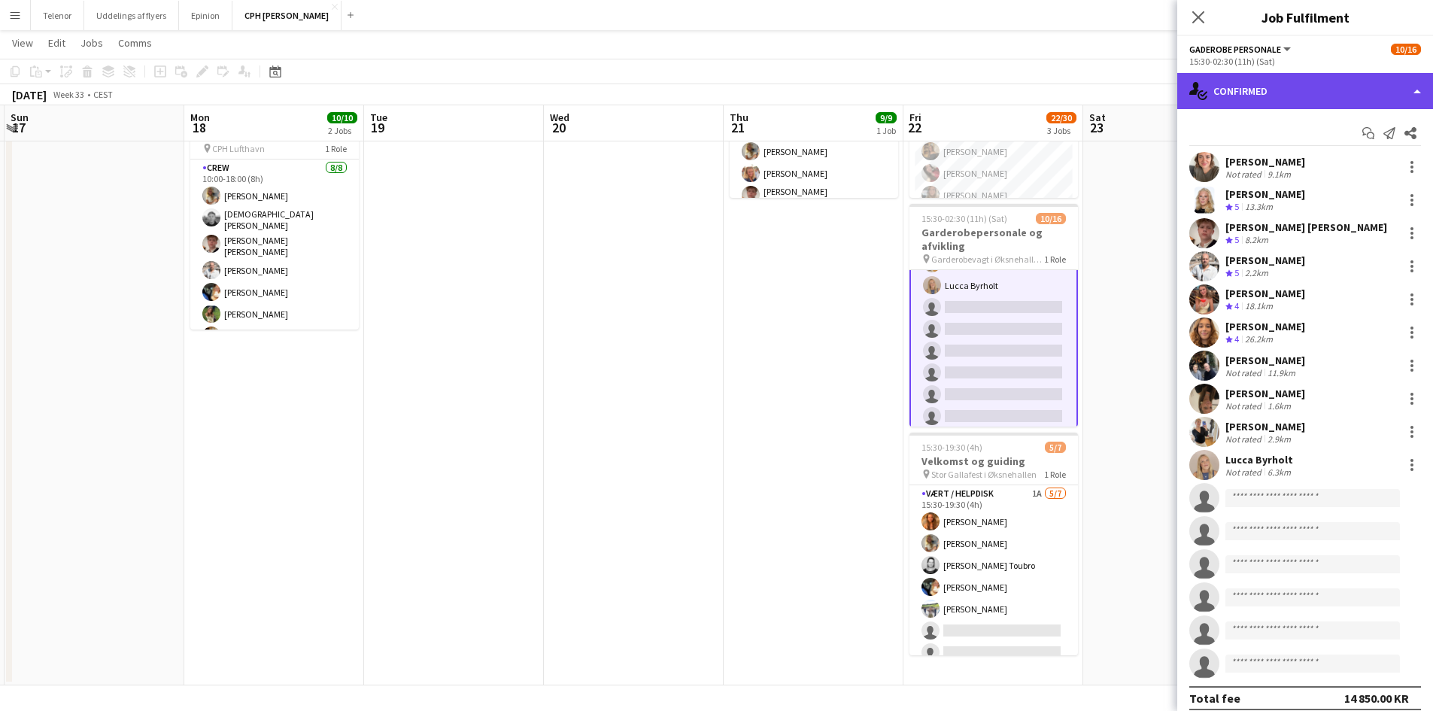
click at [1256, 87] on div "single-neutral-actions-check-2 Confirmed" at bounding box center [1306, 91] width 256 height 36
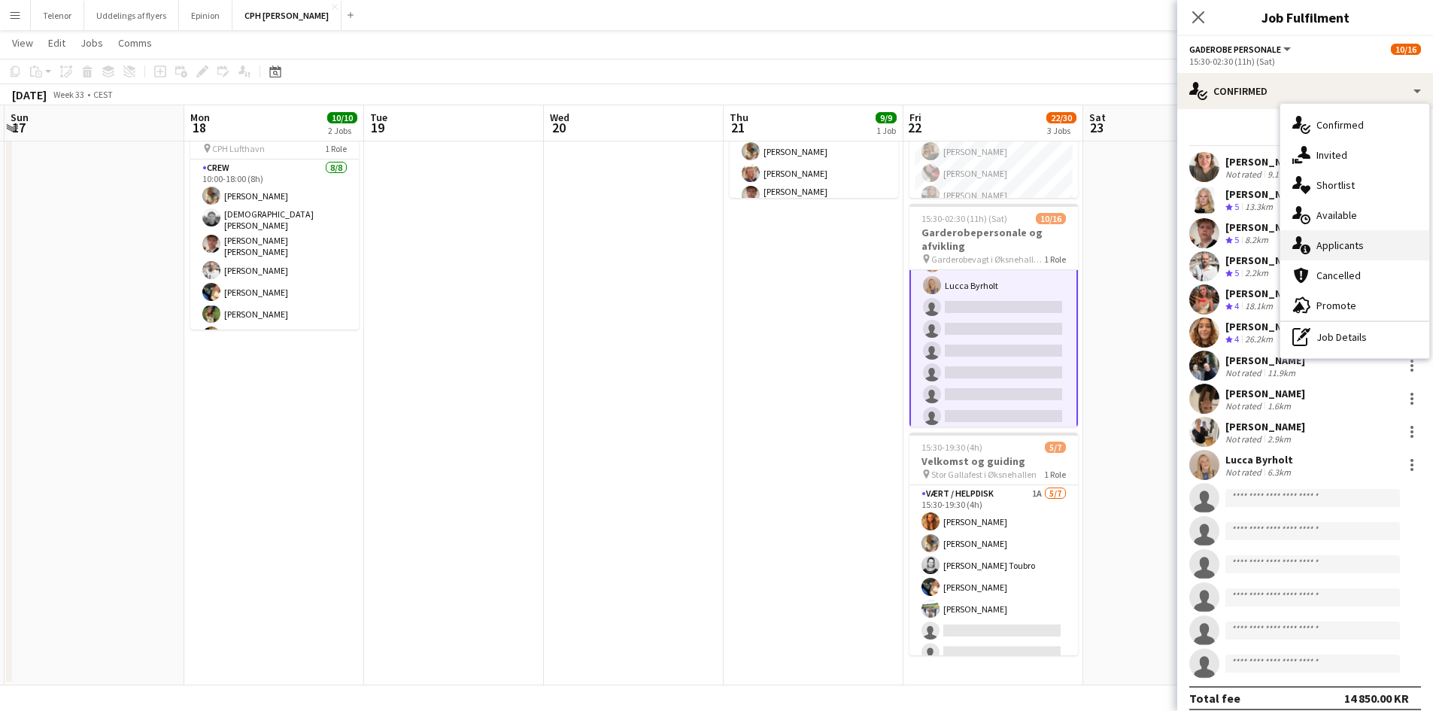
click at [1359, 236] on div "single-neutral-actions-information Applicants" at bounding box center [1355, 245] width 149 height 30
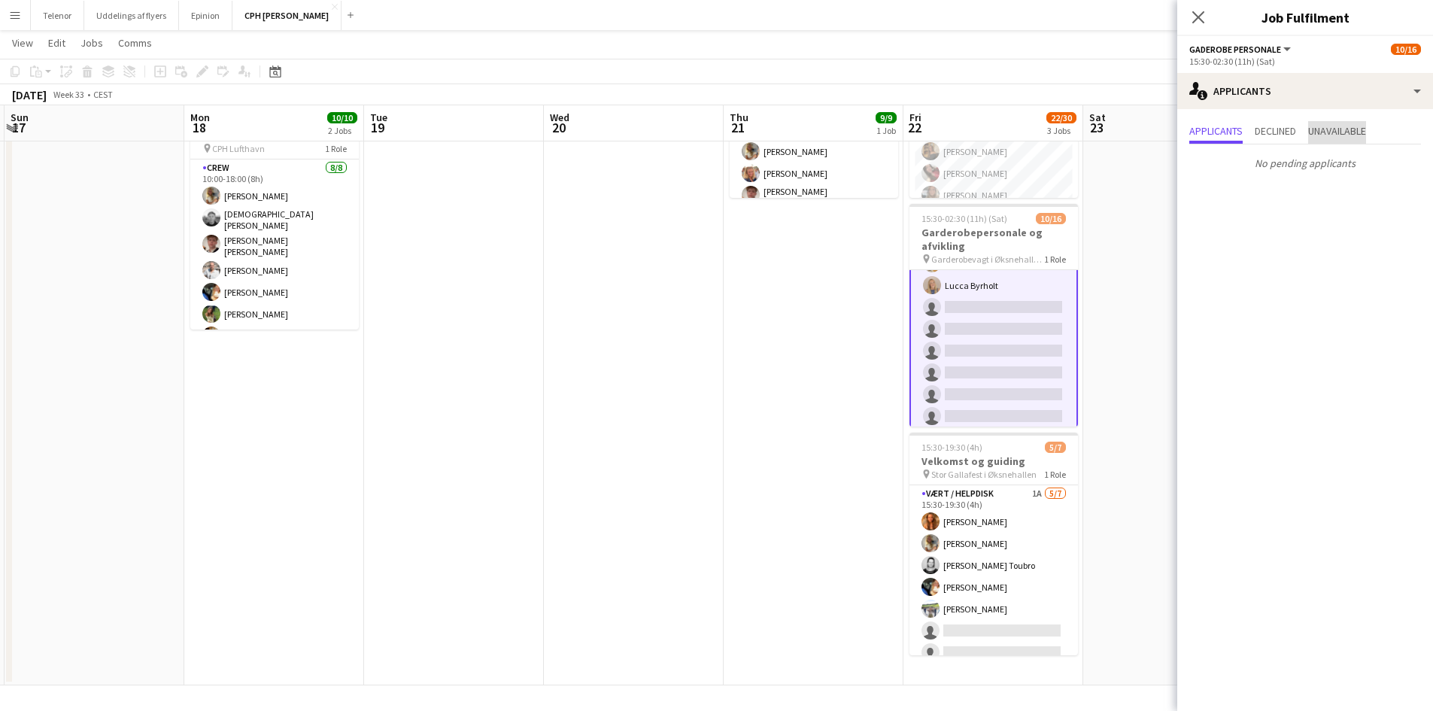
click at [1330, 126] on span "Unavailable" at bounding box center [1338, 131] width 58 height 11
click at [1280, 131] on span "Declined" at bounding box center [1275, 131] width 41 height 11
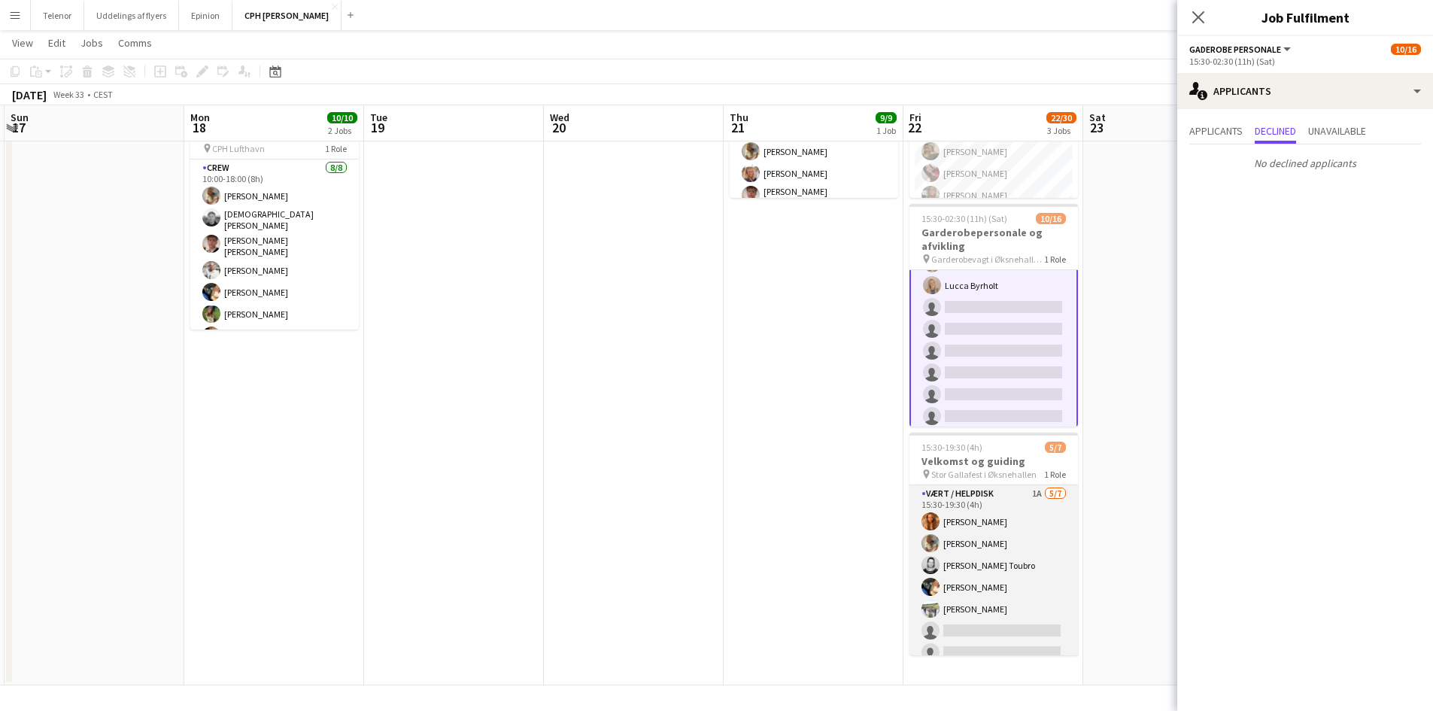
click at [1012, 535] on app-card-role "Vært / Helpdisk 1A 5/7 15:30-19:30 (4h) Vanilla Pryce Havana Pryce Tanja Brinks…" at bounding box center [994, 576] width 169 height 182
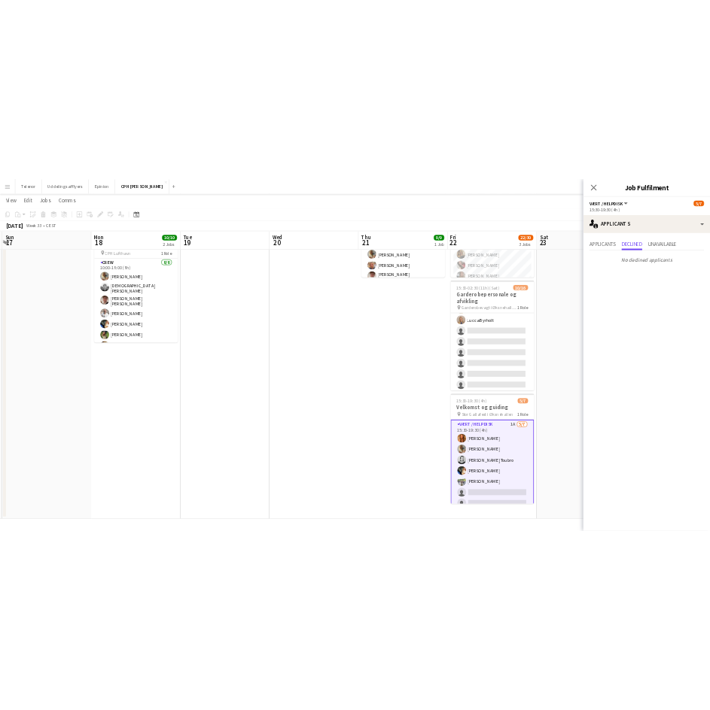
scroll to position [222, 0]
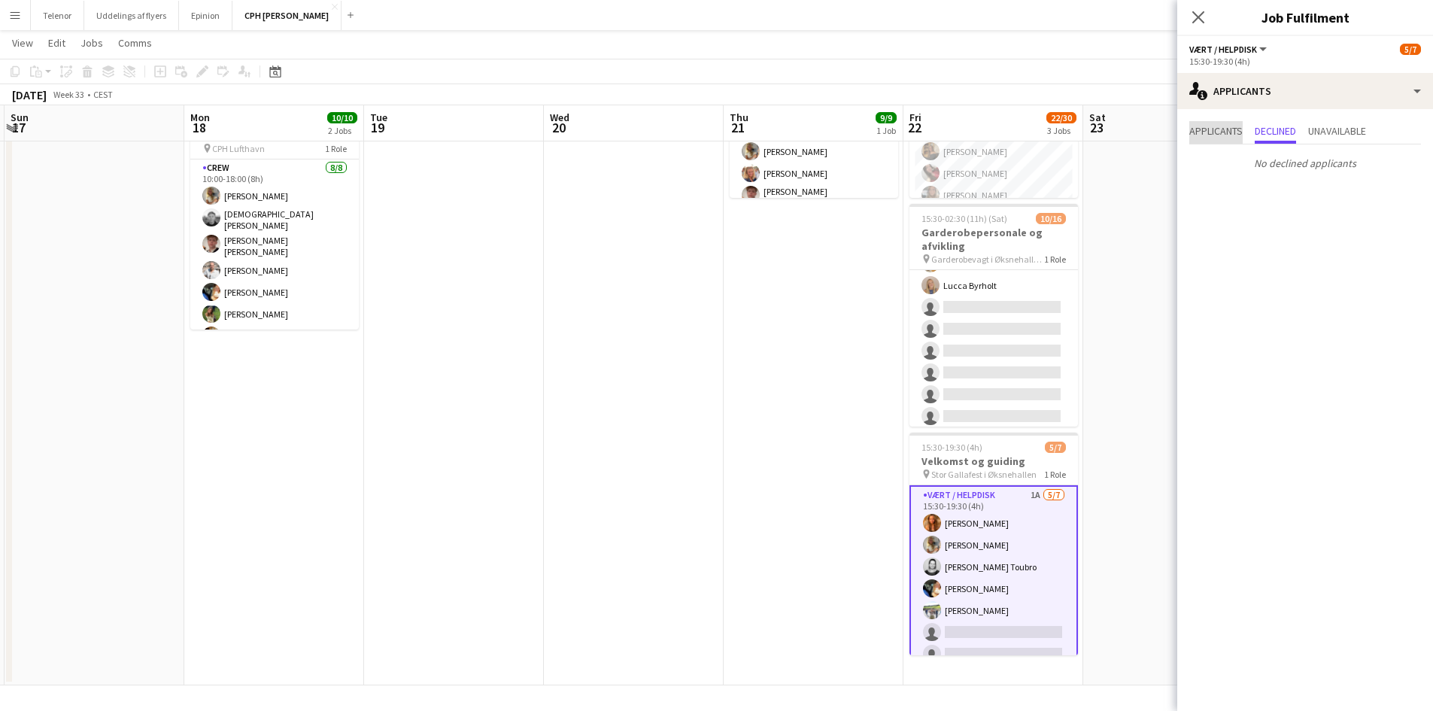
click at [1217, 135] on span "Applicants" at bounding box center [1216, 131] width 53 height 11
click at [1312, 133] on div "Applicants Declined Unavailable" at bounding box center [1306, 132] width 232 height 23
click at [1321, 132] on span "Unavailable" at bounding box center [1338, 131] width 58 height 11
click at [746, 378] on app-date-cell "09:30-18:30 (9h) 9/9 Opbygning pin Øksnehallen 1 Role Opbygning 9/9 09:30-18:30…" at bounding box center [814, 327] width 180 height 716
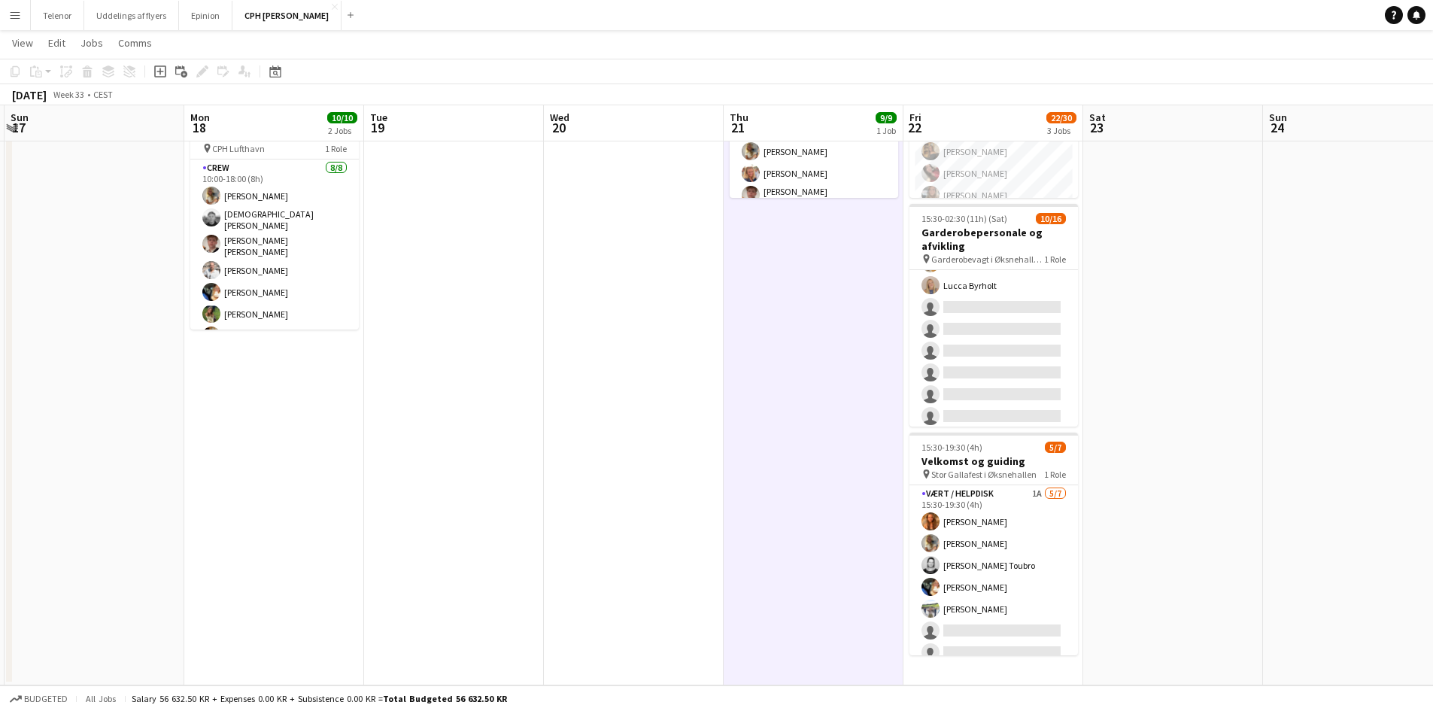
click at [945, 58] on app-page-menu "View Day view expanded Day view collapsed Month view Date picker Jump to today …" at bounding box center [716, 44] width 1433 height 29
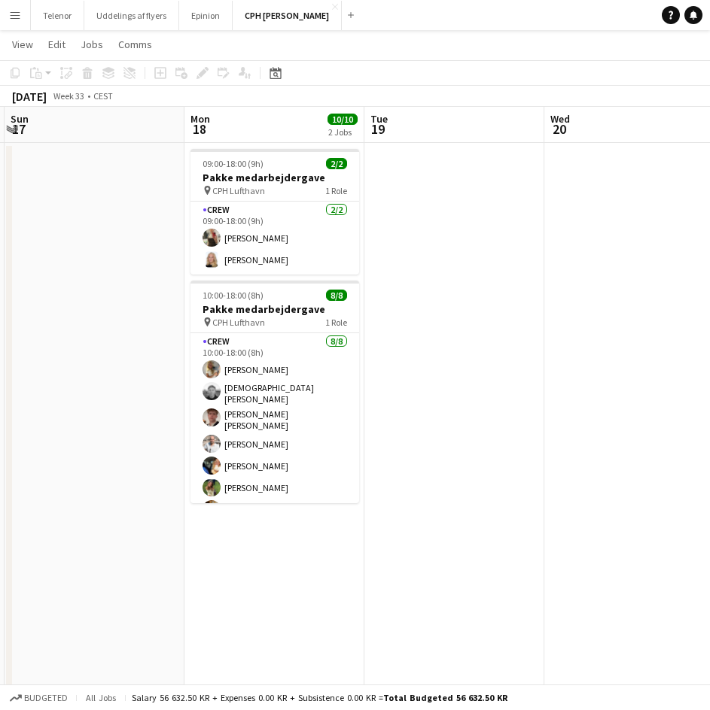
scroll to position [0, 0]
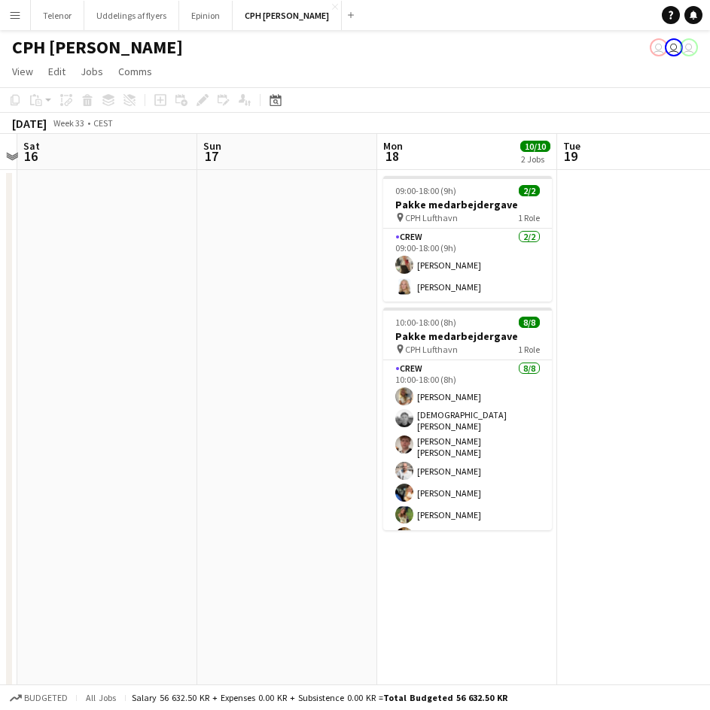
drag, startPoint x: 443, startPoint y: 589, endPoint x: 840, endPoint y: 524, distance: 401.8
click at [710, 524] on html "Menu Boards Boards Boards All jobs Status Workforce Workforce My Workforce Recr…" at bounding box center [355, 456] width 710 height 912
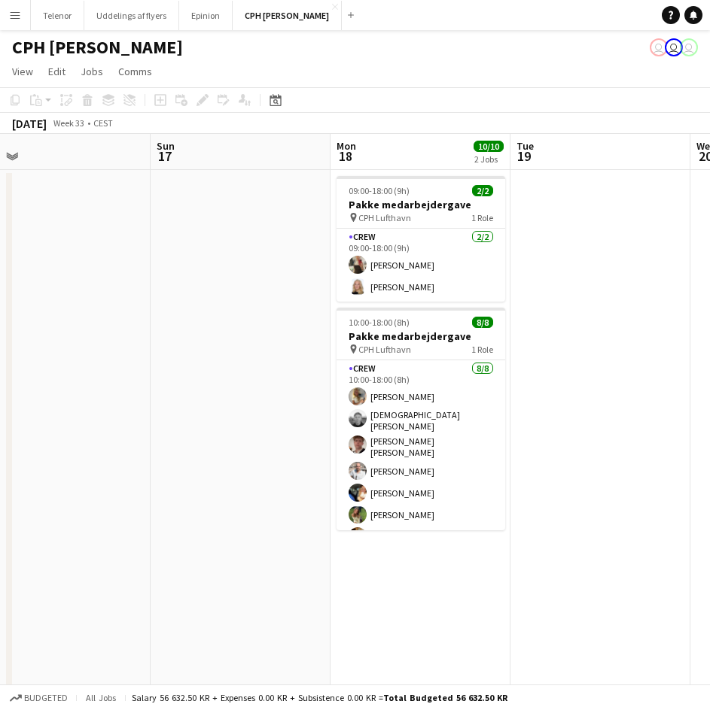
drag, startPoint x: 217, startPoint y: 517, endPoint x: 728, endPoint y: 443, distance: 516.2
click at [710, 443] on html "Menu Boards Boards Boards All jobs Status Workforce Workforce My Workforce Recr…" at bounding box center [355, 456] width 710 height 912
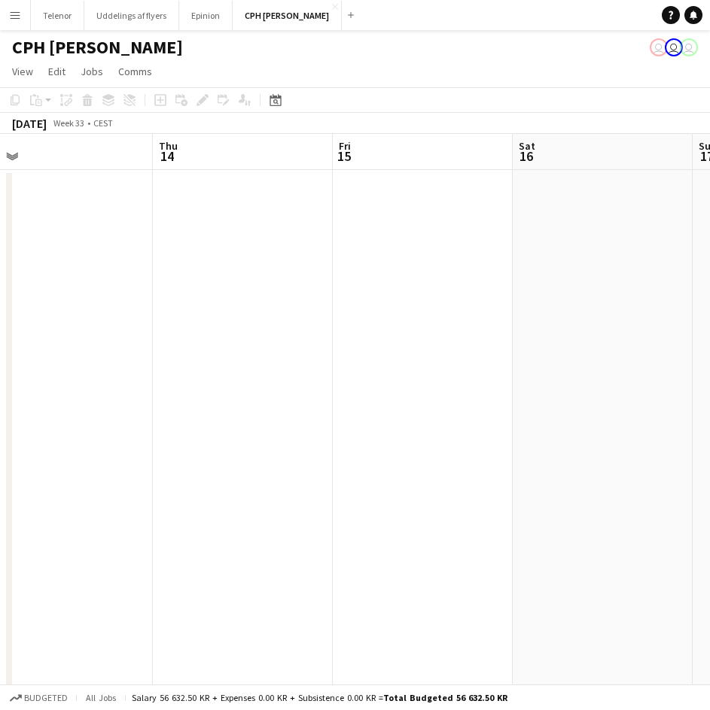
drag, startPoint x: 297, startPoint y: 455, endPoint x: 655, endPoint y: 406, distance: 361.5
click at [710, 399] on html "Menu Boards Boards Boards All jobs Status Workforce Workforce My Workforce Recr…" at bounding box center [355, 456] width 710 height 912
drag, startPoint x: 427, startPoint y: 426, endPoint x: 702, endPoint y: 381, distance: 278.3
click at [702, 381] on app-calendar-viewport "Fri 8 Sat 9 Sun 10 Mon 11 Tue 12 Wed 13 Thu 14 Fri 15 Sat 16" at bounding box center [355, 510] width 710 height 752
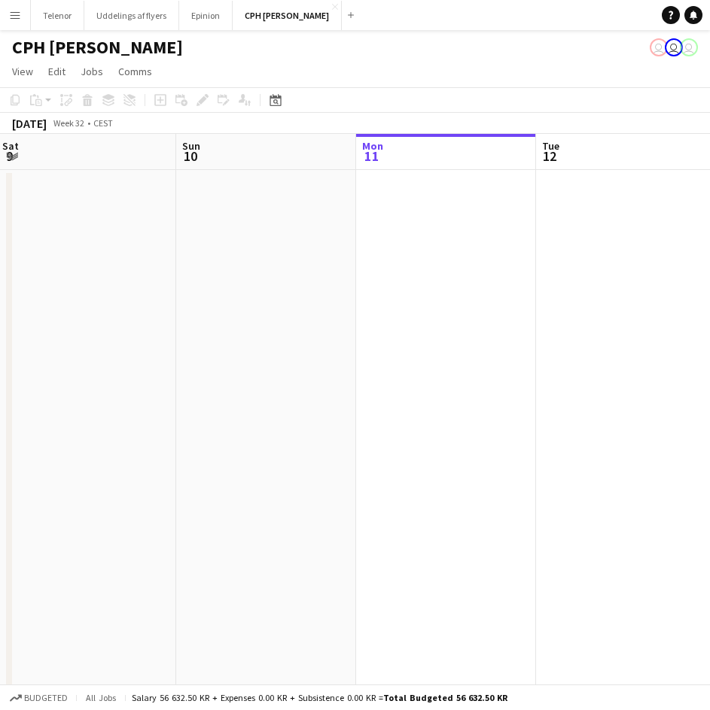
drag, startPoint x: 315, startPoint y: 412, endPoint x: 308, endPoint y: 407, distance: 8.1
click at [308, 407] on app-calendar-viewport "Thu 7 Fri 8 Sat 9 Sun 10 Mon 11 Tue 12 Wed 13 Thu 14 Fri 15" at bounding box center [355, 510] width 710 height 752
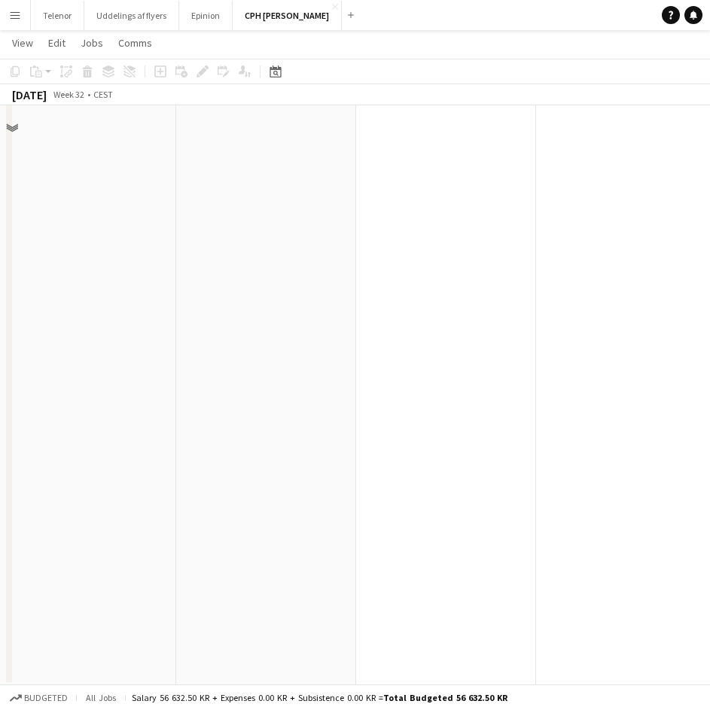
scroll to position [200, 0]
click at [515, 421] on app-date-cell at bounding box center [446, 326] width 180 height 716
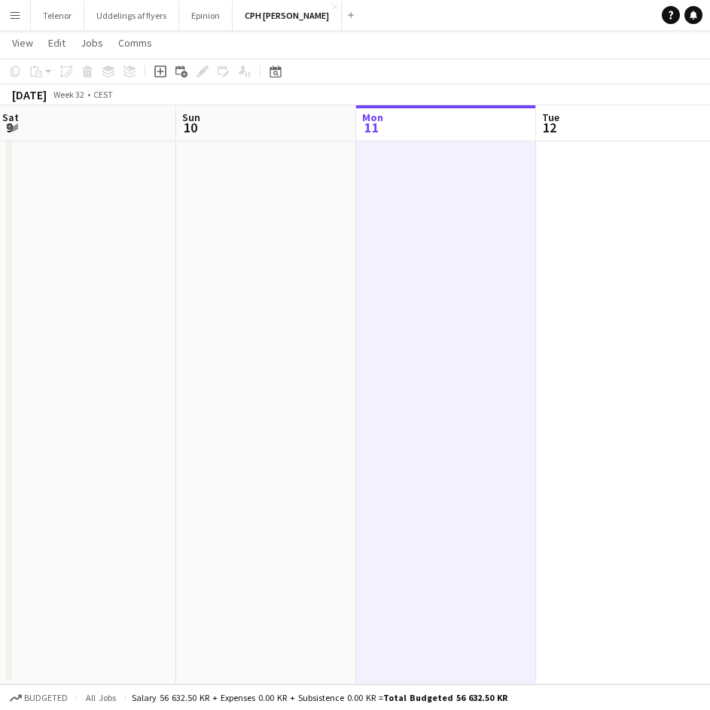
click at [476, 294] on app-date-cell at bounding box center [446, 326] width 180 height 716
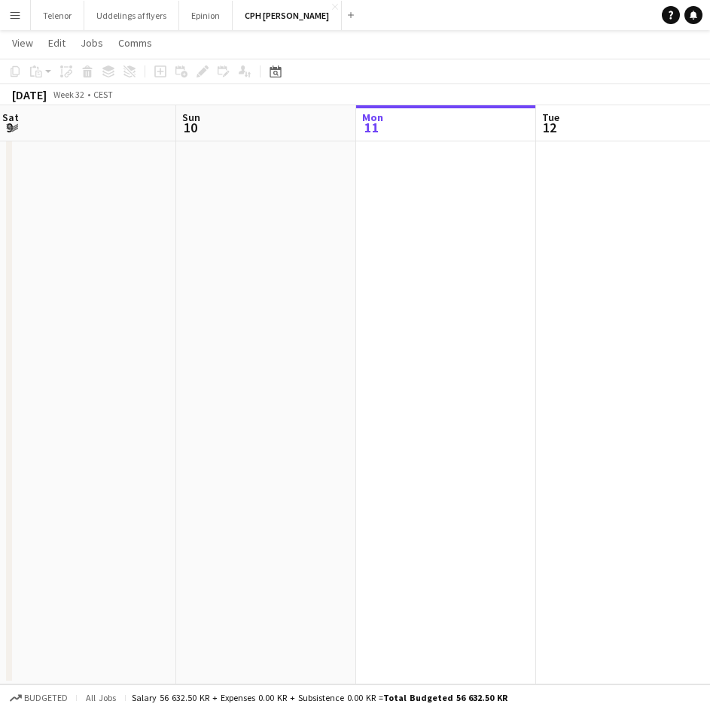
click at [476, 294] on app-date-cell at bounding box center [446, 326] width 180 height 716
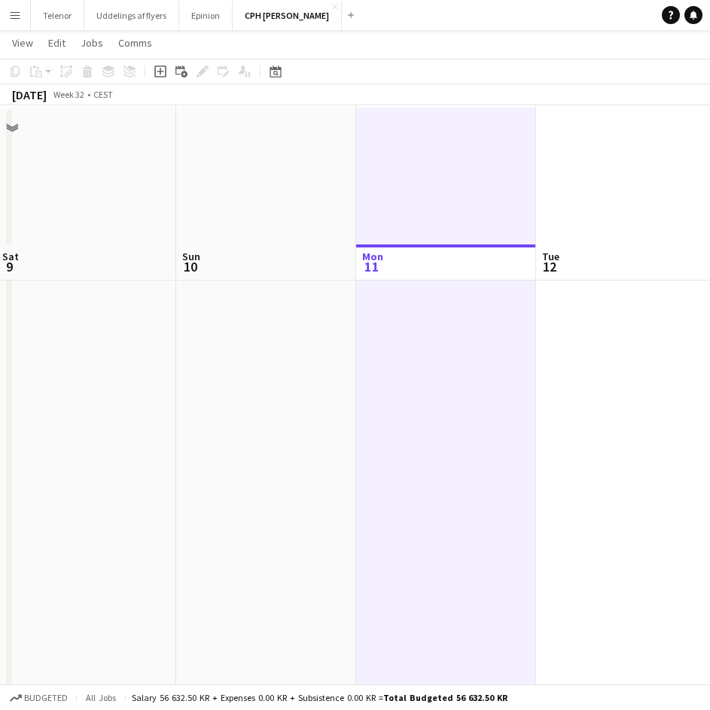
scroll to position [0, 0]
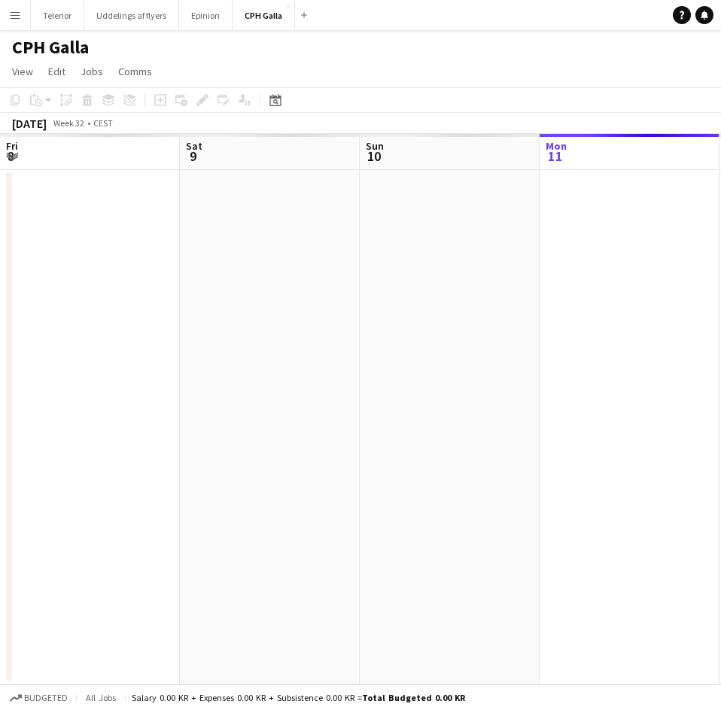
scroll to position [0, 360]
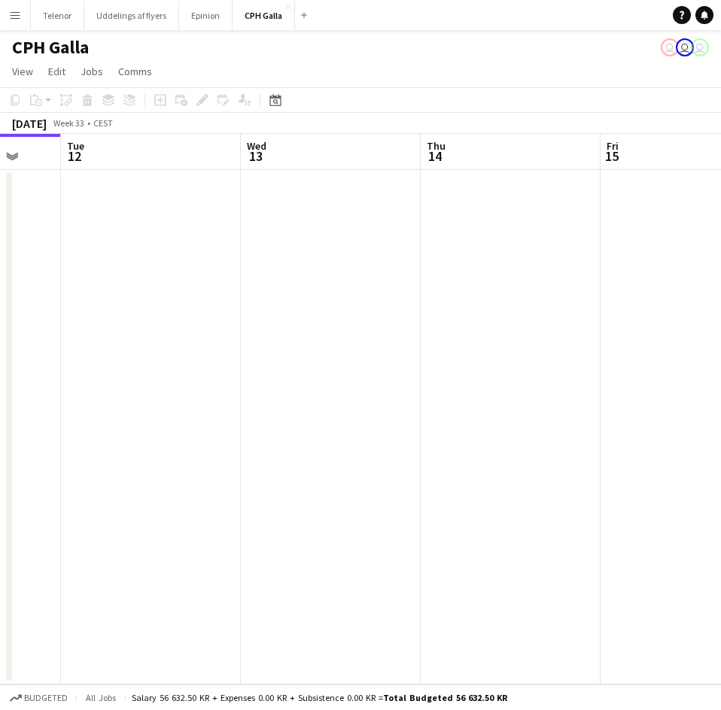
drag, startPoint x: 355, startPoint y: 232, endPoint x: 48, endPoint y: 244, distance: 307.2
click at [44, 244] on app-calendar-viewport "Fri 8 Sat 9 Sun 10 Mon 11 Tue 12 Wed 13 Thu 14 Fri 15 Sat 16 Sun 17" at bounding box center [360, 409] width 721 height 551
drag, startPoint x: 220, startPoint y: 239, endPoint x: 51, endPoint y: 246, distance: 169.5
click at [24, 249] on app-calendar-viewport "Fri 8 Sat 9 Sun 10 Mon 11 Tue 12 Wed 13 Thu 14 Fri 15 Sat 16 Sun 17" at bounding box center [360, 409] width 721 height 551
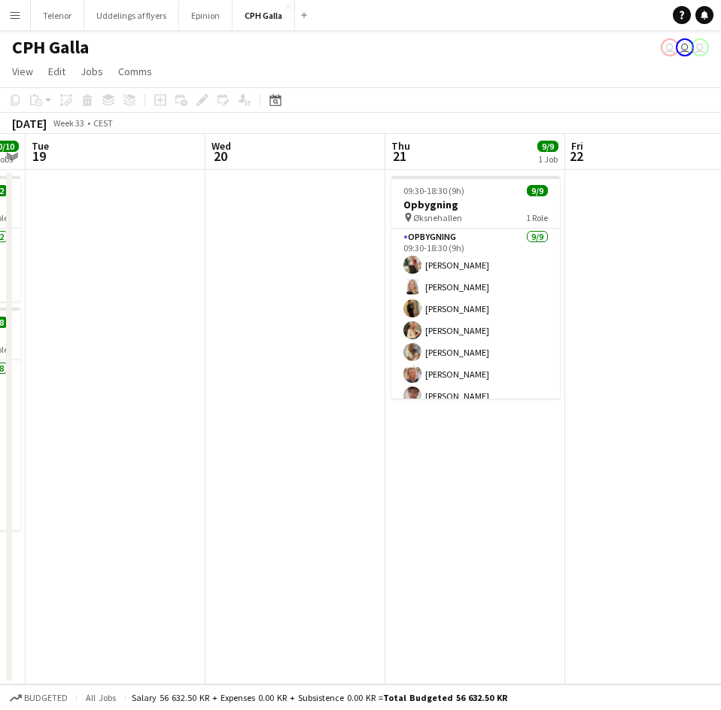
drag, startPoint x: 106, startPoint y: 228, endPoint x: 47, endPoint y: 244, distance: 60.8
click at [0, 254] on html "Menu Boards Boards Boards All jobs Status Workforce Workforce My Workforce Recr…" at bounding box center [360, 355] width 721 height 710
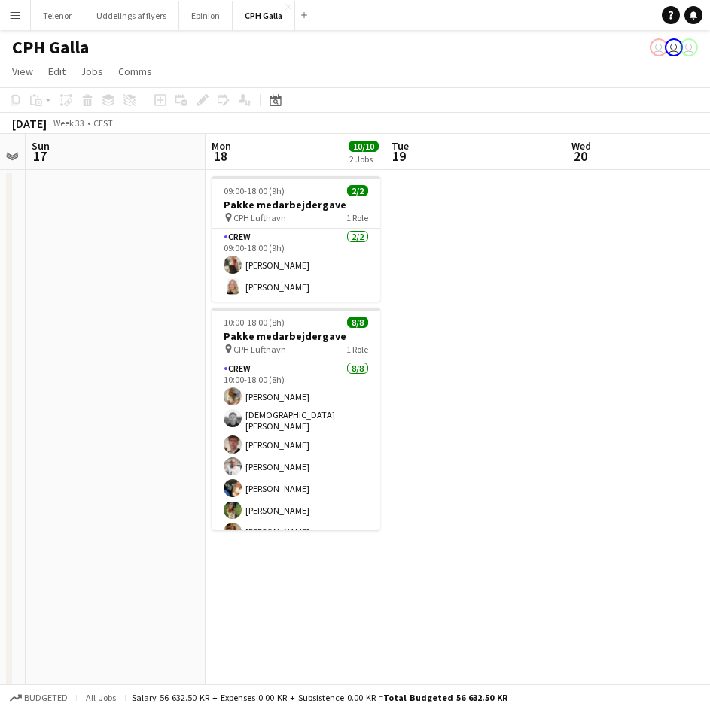
scroll to position [0, 639]
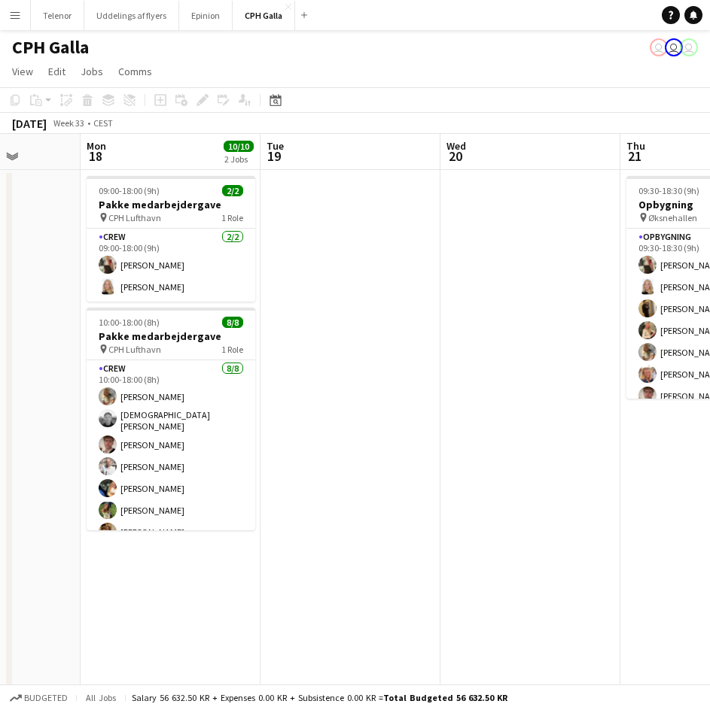
drag, startPoint x: 473, startPoint y: 205, endPoint x: 348, endPoint y: 206, distance: 124.9
click at [348, 206] on app-calendar-viewport "Thu 14 Fri 15 Sat 16 Sun 17 Mon 18 10/10 2 Jobs Tue 19 Wed 20 Thu 21 9/9 1 Job …" at bounding box center [355, 510] width 710 height 752
click at [526, 552] on app-date-cell at bounding box center [530, 528] width 180 height 716
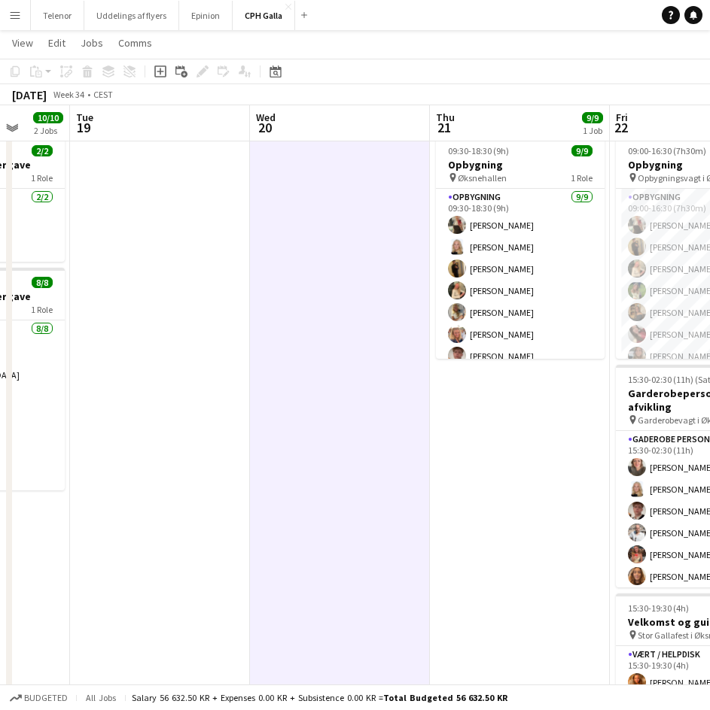
scroll to position [0, 526]
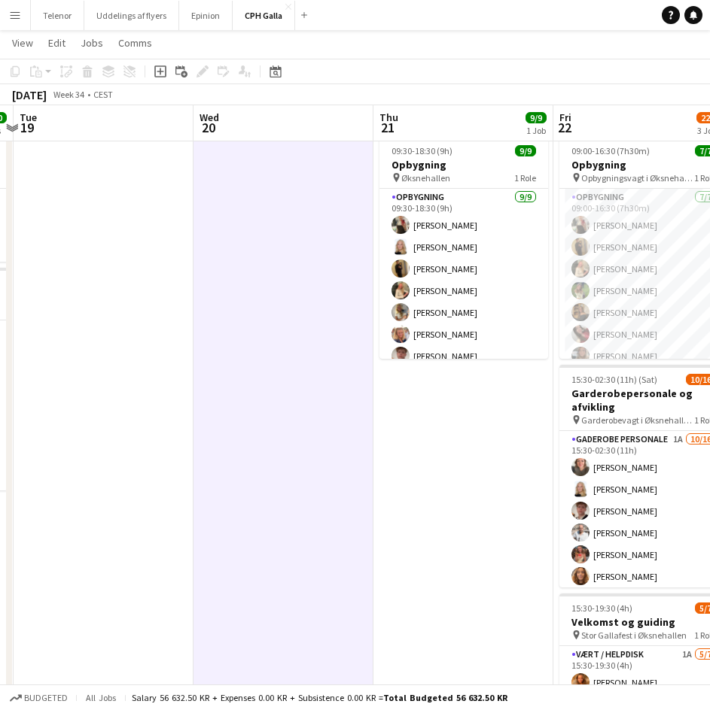
drag, startPoint x: 638, startPoint y: 542, endPoint x: 399, endPoint y: 558, distance: 239.9
click at [391, 564] on app-calendar-viewport "Sat 16 Sun 17 Mon 18 10/10 2 Jobs Tue 19 Wed 20 Thu 21 9/9 1 Job Fri 22 22/30 3…" at bounding box center [355, 433] width 710 height 826
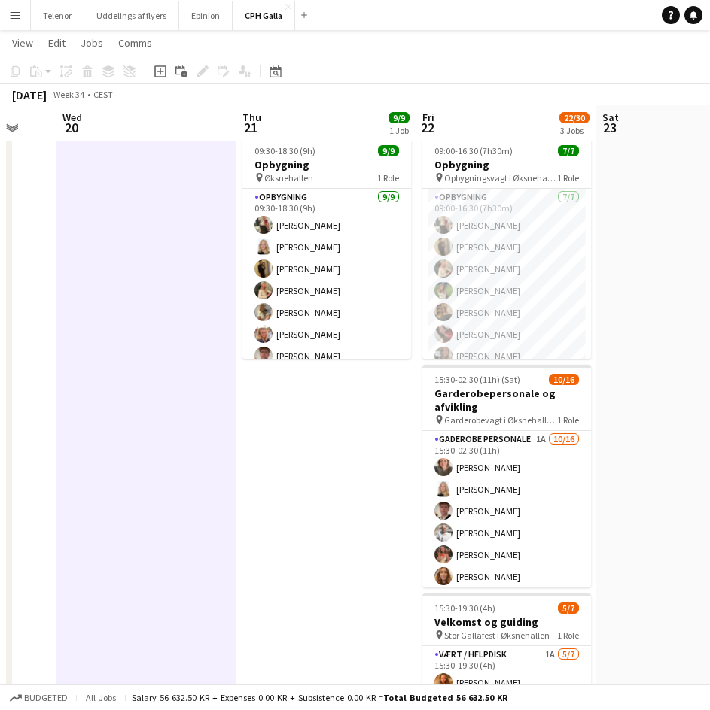
drag, startPoint x: 349, startPoint y: 529, endPoint x: 285, endPoint y: 527, distance: 64.0
click at [285, 527] on app-calendar-viewport "Sat 16 Sun 17 Mon 18 10/10 2 Jobs Tue 19 Wed 20 Thu 21 9/9 1 Job Fri 22 22/30 3…" at bounding box center [355, 433] width 710 height 826
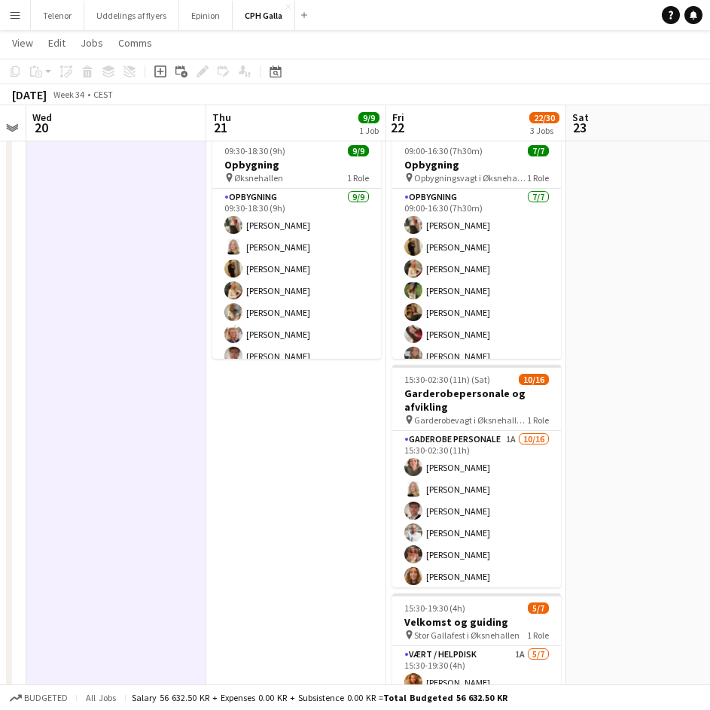
click at [131, 75] on div "Copy Paste Paste Ctrl+V Paste with crew Ctrl+Shift+V Paste linked Job [GEOGRAPH…" at bounding box center [72, 71] width 132 height 18
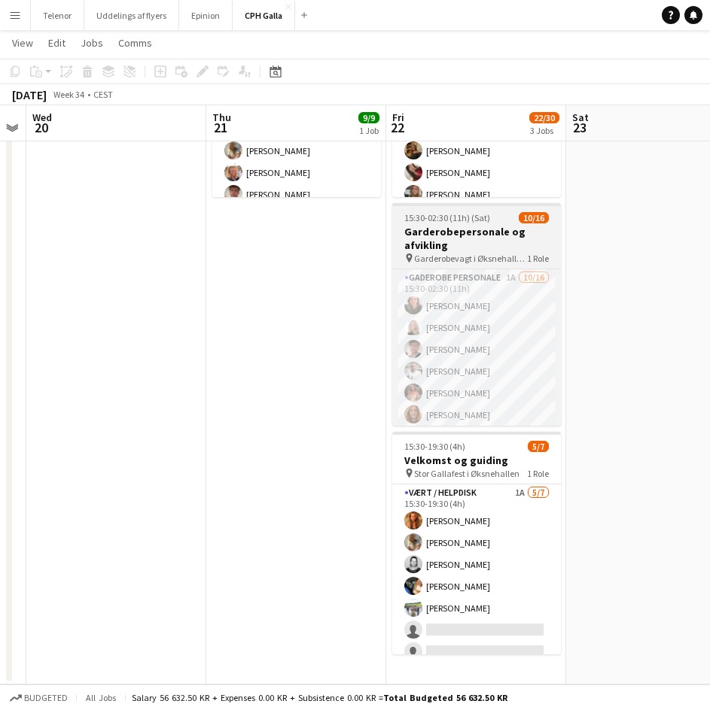
scroll to position [201, 0]
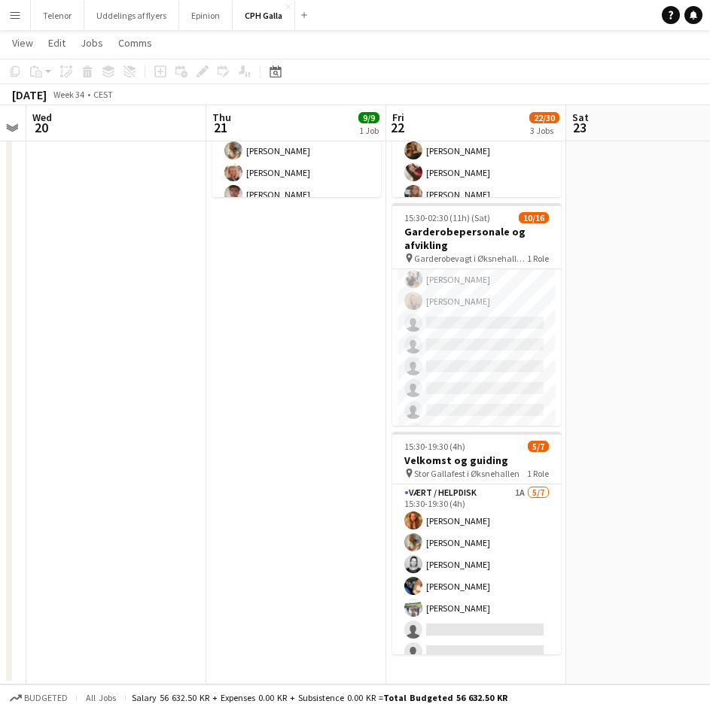
click at [161, 471] on app-date-cell at bounding box center [116, 326] width 180 height 716
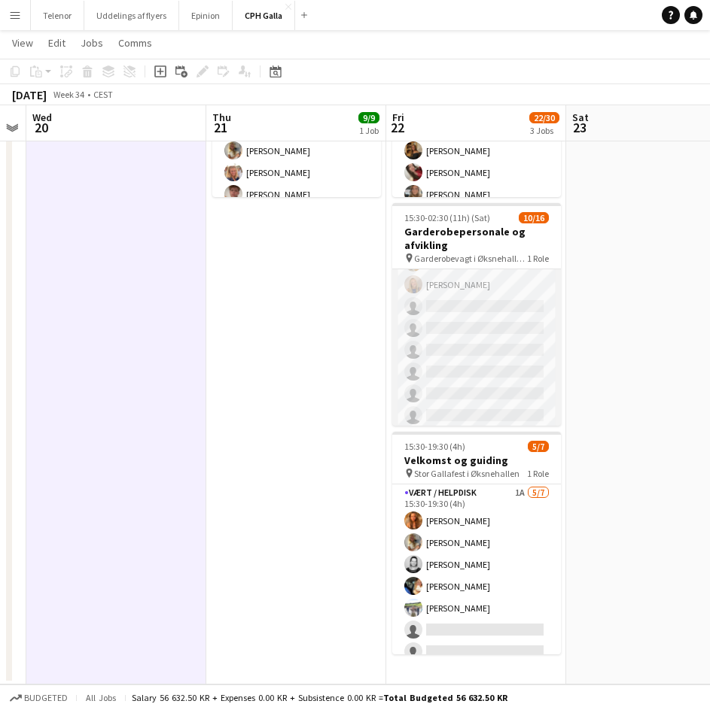
scroll to position [222, 0]
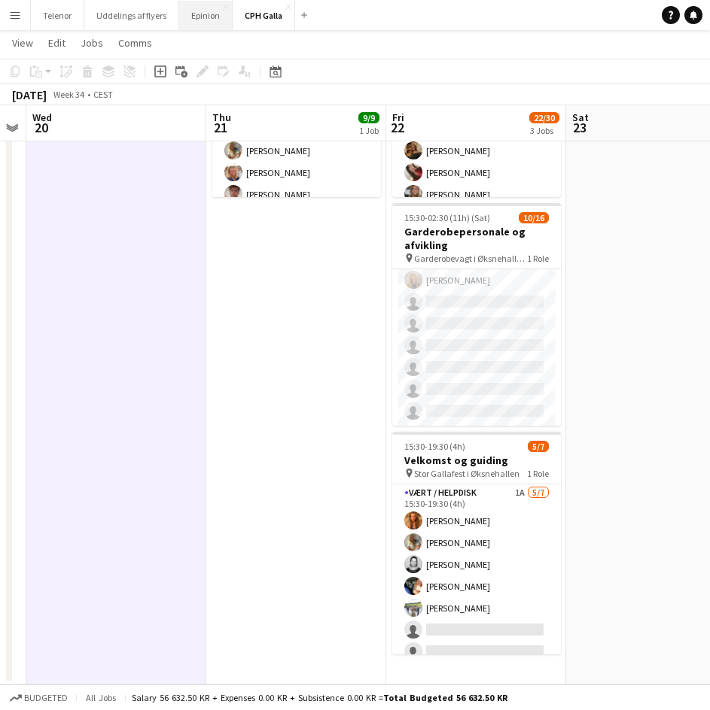
click at [219, 14] on button "Epinion Close" at bounding box center [205, 15] width 53 height 29
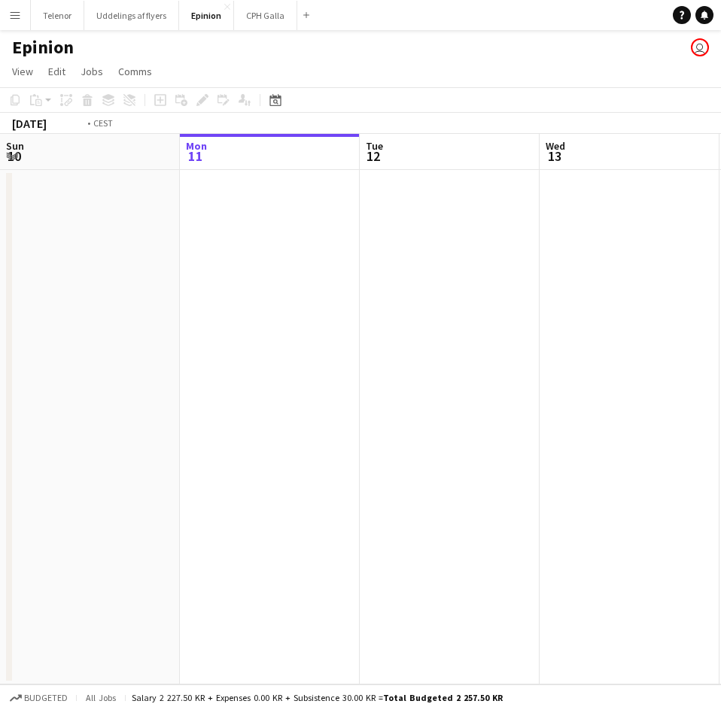
drag, startPoint x: 446, startPoint y: 401, endPoint x: 327, endPoint y: 360, distance: 126.6
click at [196, 403] on app-calendar-viewport "Fri 8 Sat 9 Sun 10 Mon 11 Tue 12 Wed 13 Thu 14 Fri 15 Sat 16" at bounding box center [360, 409] width 721 height 551
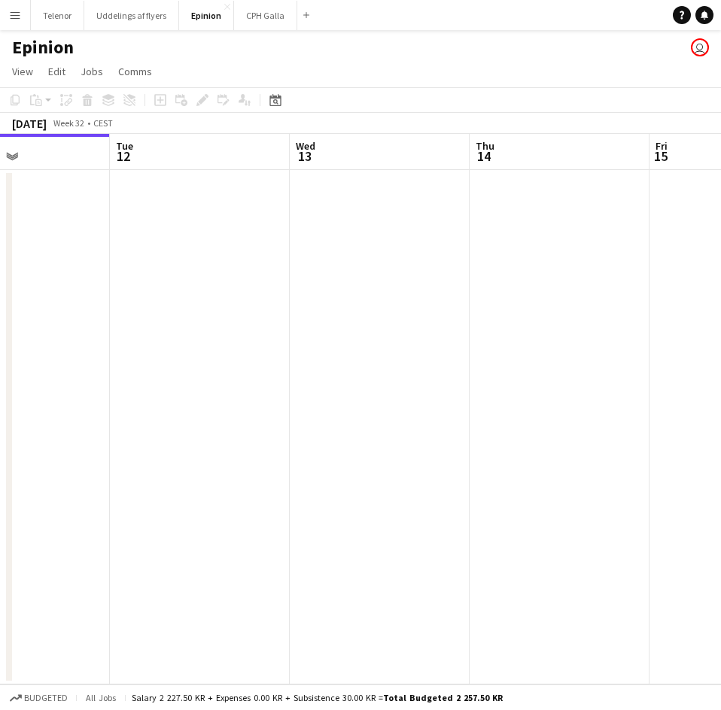
drag, startPoint x: 676, startPoint y: 334, endPoint x: 268, endPoint y: 360, distance: 408.6
click at [269, 360] on app-calendar-viewport "Sat 9 Sun 10 Mon 11 Tue 12 Wed 13 Thu 14 Fri 15 Sat 16 Sun 17" at bounding box center [360, 409] width 721 height 551
drag, startPoint x: 609, startPoint y: 321, endPoint x: 193, endPoint y: 326, distance: 416.9
click at [190, 334] on app-calendar-viewport "Mon 11 Tue 12 Wed 13 Thu 14 Fri 15 Sat 16 Sun 17 Mon 18 Tue 19" at bounding box center [360, 409] width 721 height 551
drag, startPoint x: 328, startPoint y: 304, endPoint x: 315, endPoint y: 292, distance: 18.1
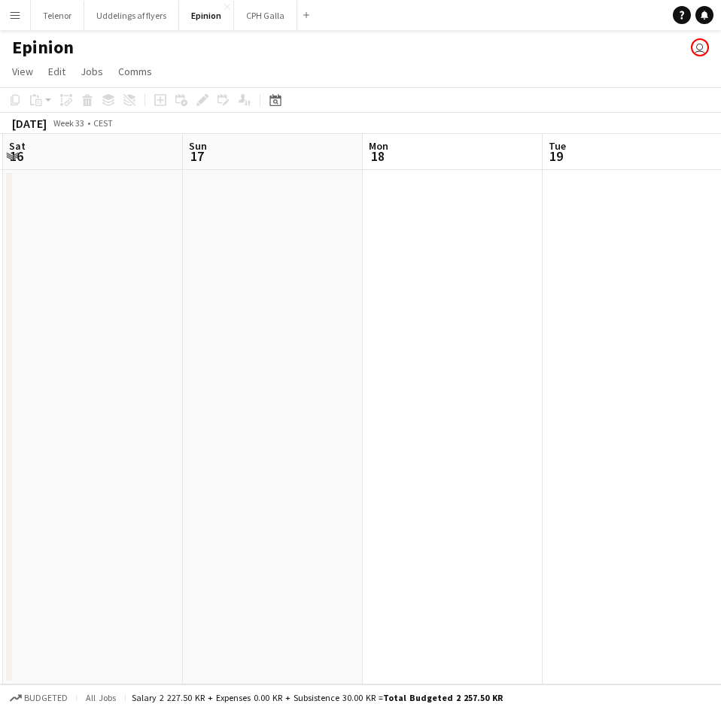
click at [116, 318] on app-calendar-viewport "Wed 13 Thu 14 Fri 15 Sat 16 Sun 17 Mon 18 Tue 19 Wed 20 Thu 21" at bounding box center [360, 409] width 721 height 551
drag, startPoint x: 173, startPoint y: 308, endPoint x: 421, endPoint y: 266, distance: 251.0
click at [134, 312] on app-calendar-viewport "Thu 14 Fri 15 Sat 16 Sun 17 Mon 18 Tue 19 Wed 20 Thu 21 Fri 22 1/2 2 Jobs 10:00…" at bounding box center [360, 409] width 721 height 551
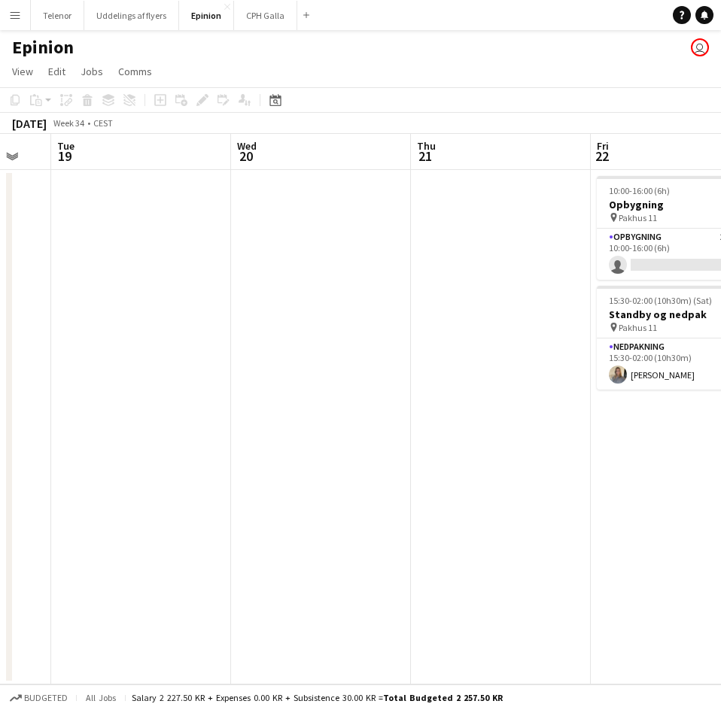
drag, startPoint x: 320, startPoint y: 275, endPoint x: 340, endPoint y: 269, distance: 21.2
click at [316, 272] on app-calendar-viewport "Sat 16 Sun 17 Mon 18 Tue 19 Wed 20 Thu 21 Fri 22 1/2 2 Jobs Sat 23 Sun 24 10:00…" at bounding box center [360, 409] width 721 height 551
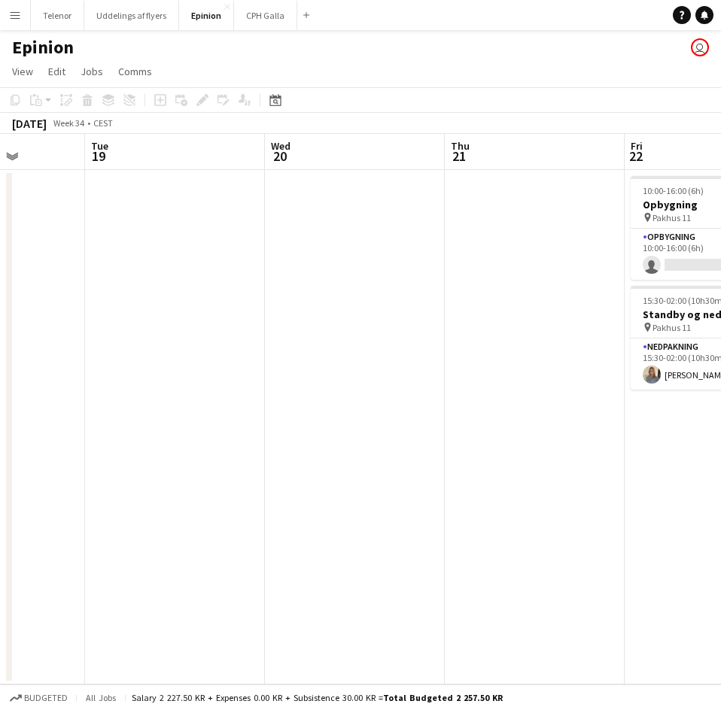
drag, startPoint x: 400, startPoint y: 262, endPoint x: 235, endPoint y: 277, distance: 166.2
click at [235, 277] on app-calendar-viewport "Sat 16 Sun 17 Mon 18 Tue 19 Wed 20 Thu 21 Fri 22 1/2 2 Jobs Sat 23 Sun 24 10:00…" at bounding box center [360, 409] width 721 height 551
